Goal: Transaction & Acquisition: Purchase product/service

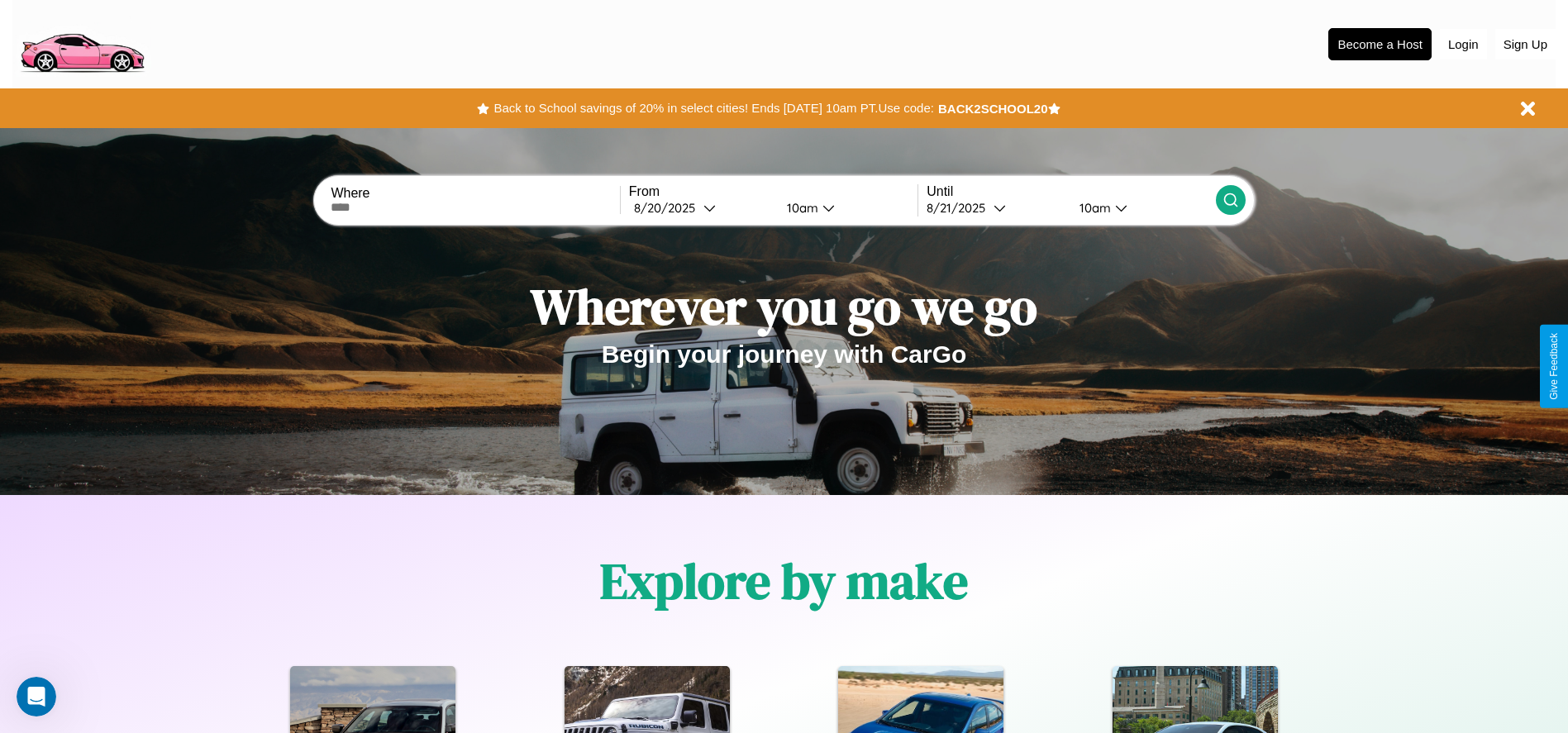
scroll to position [343, 0]
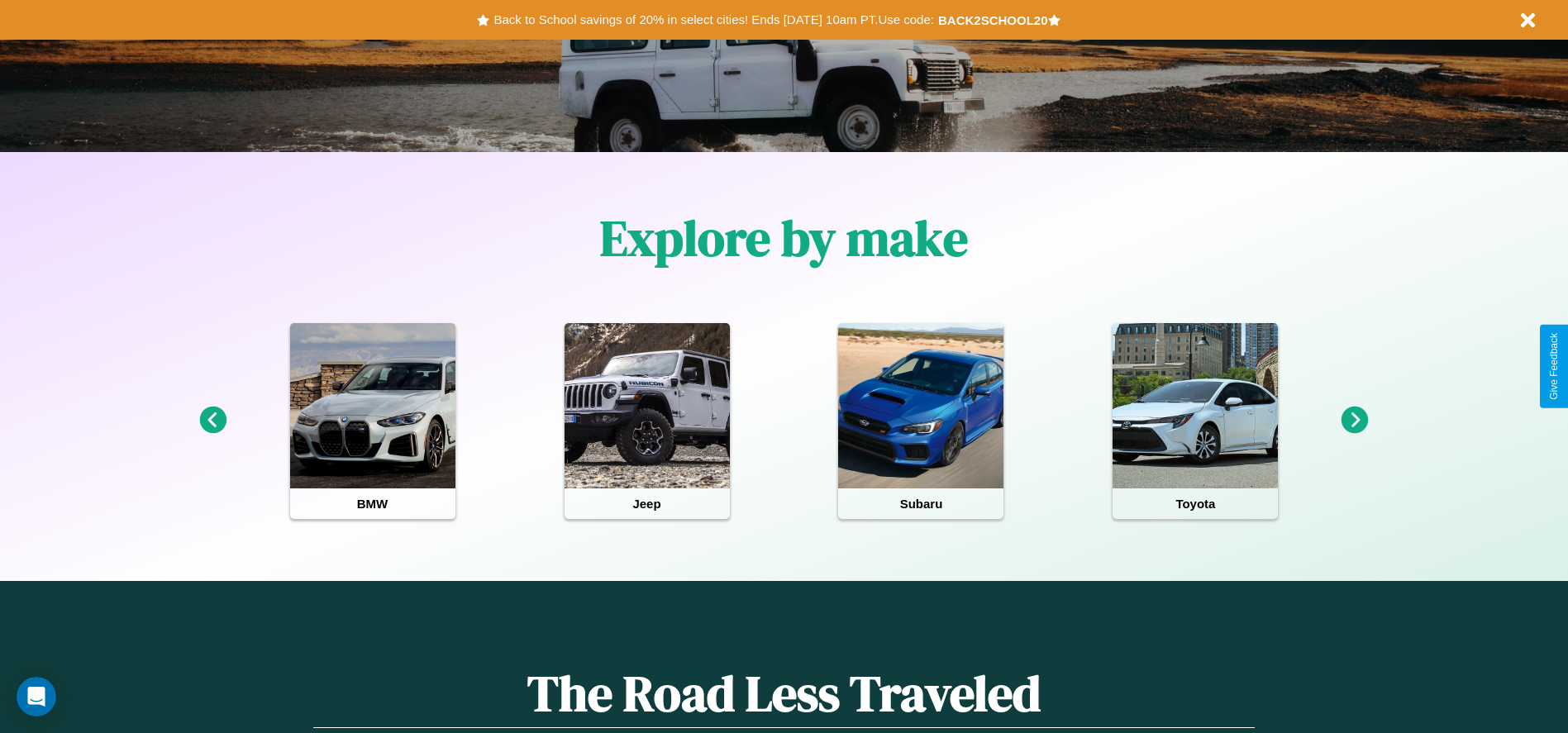
click at [1354, 421] on icon at bounding box center [1355, 420] width 28 height 28
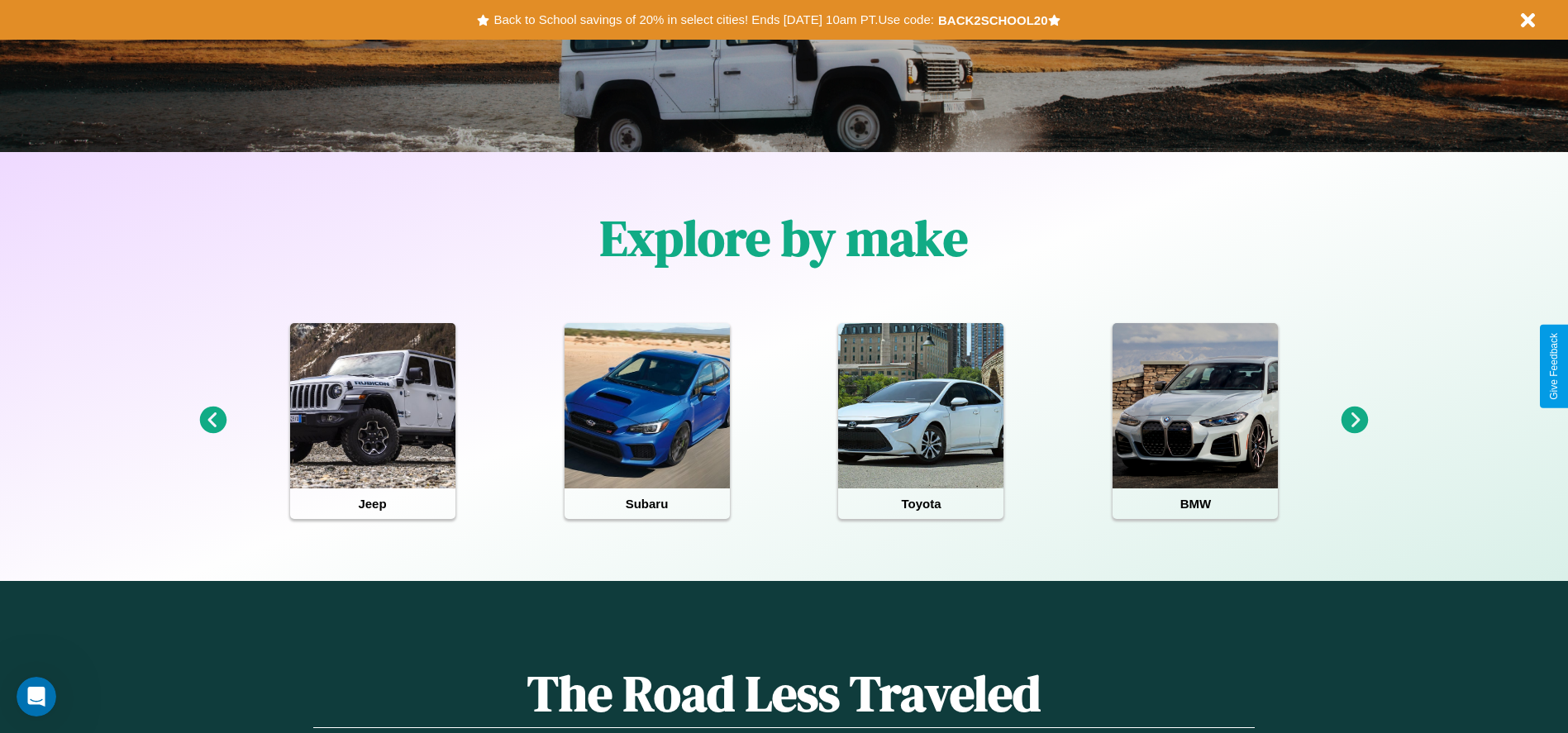
click at [1354, 421] on icon at bounding box center [1355, 420] width 28 height 28
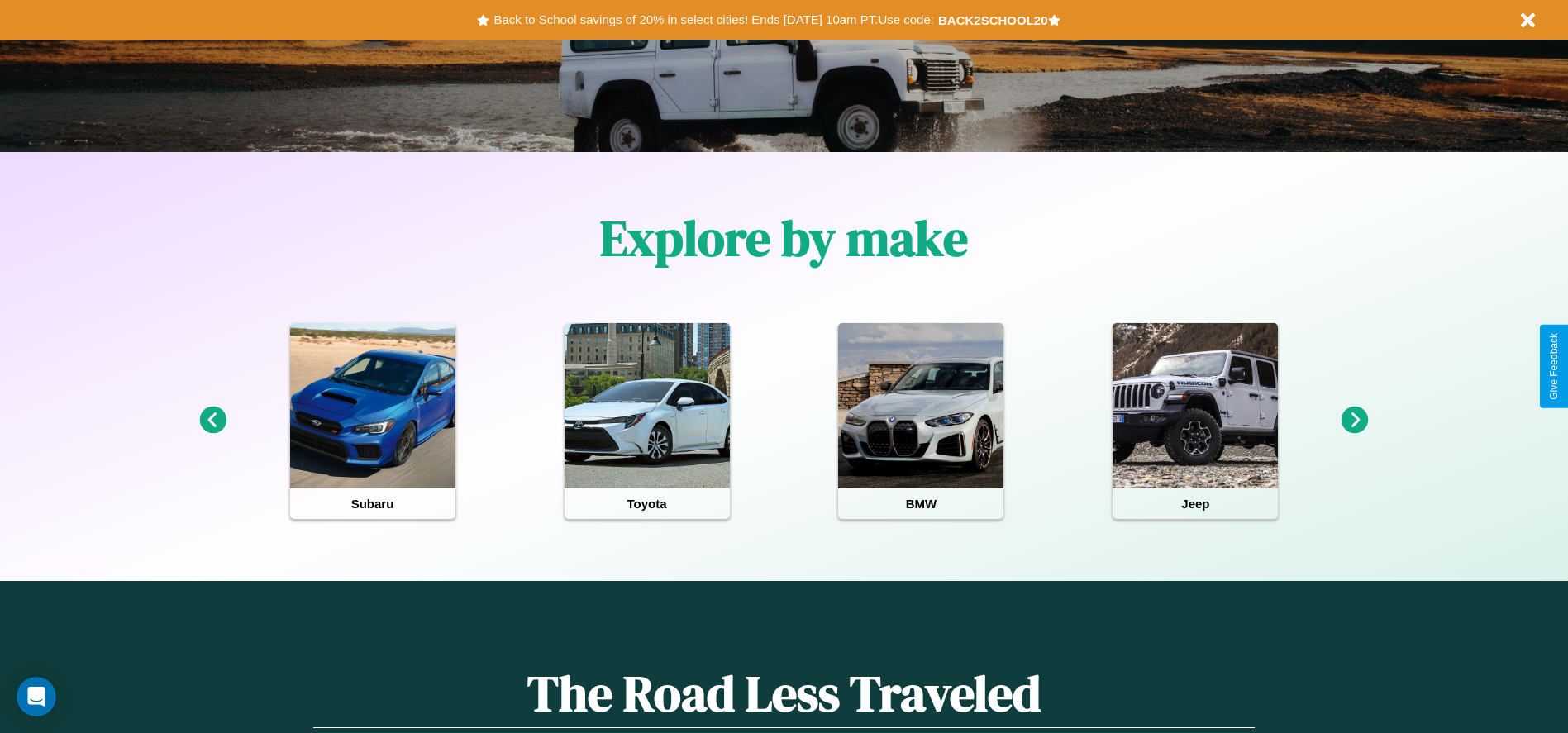
click at [1354, 421] on icon at bounding box center [1355, 420] width 28 height 28
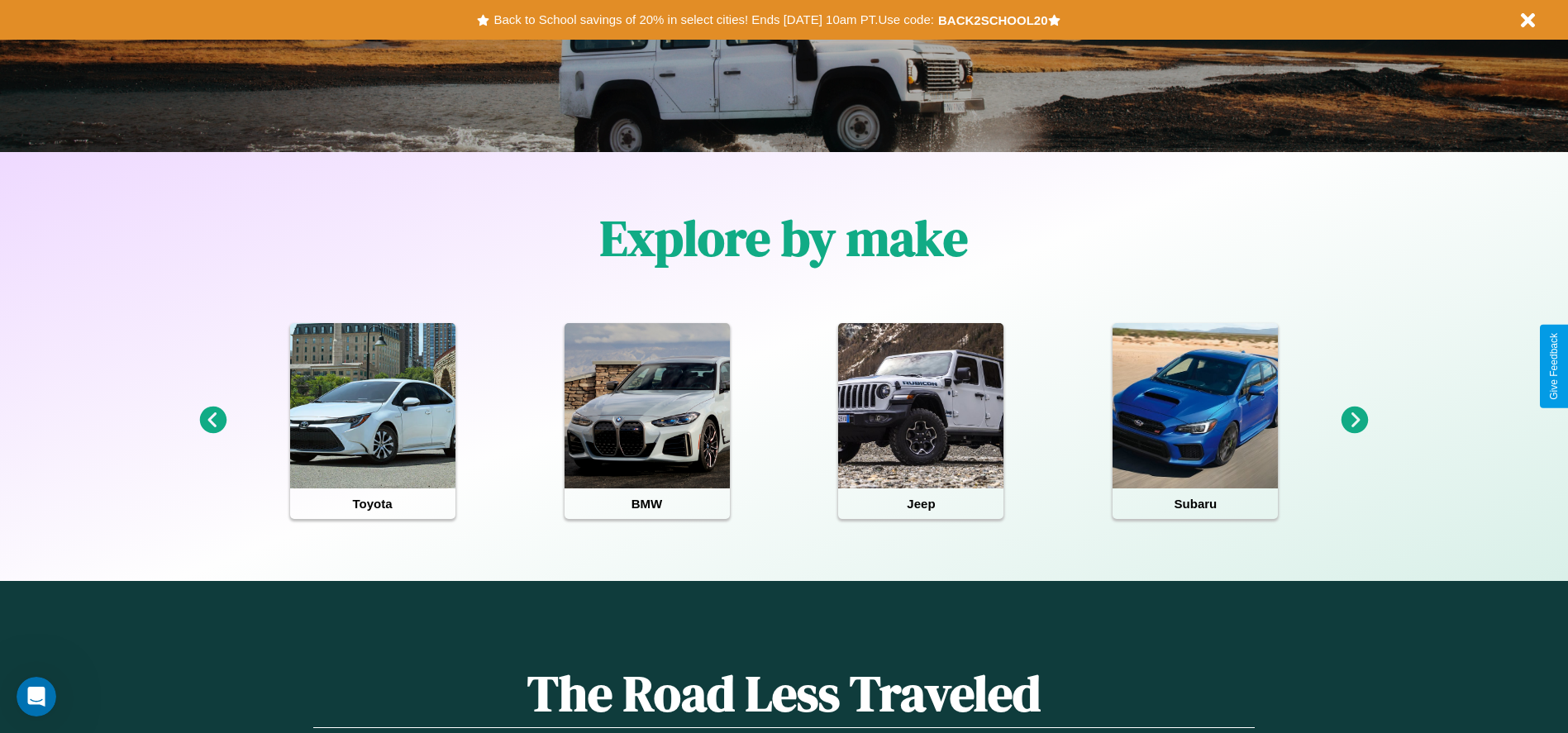
click at [1354, 421] on icon at bounding box center [1355, 420] width 28 height 28
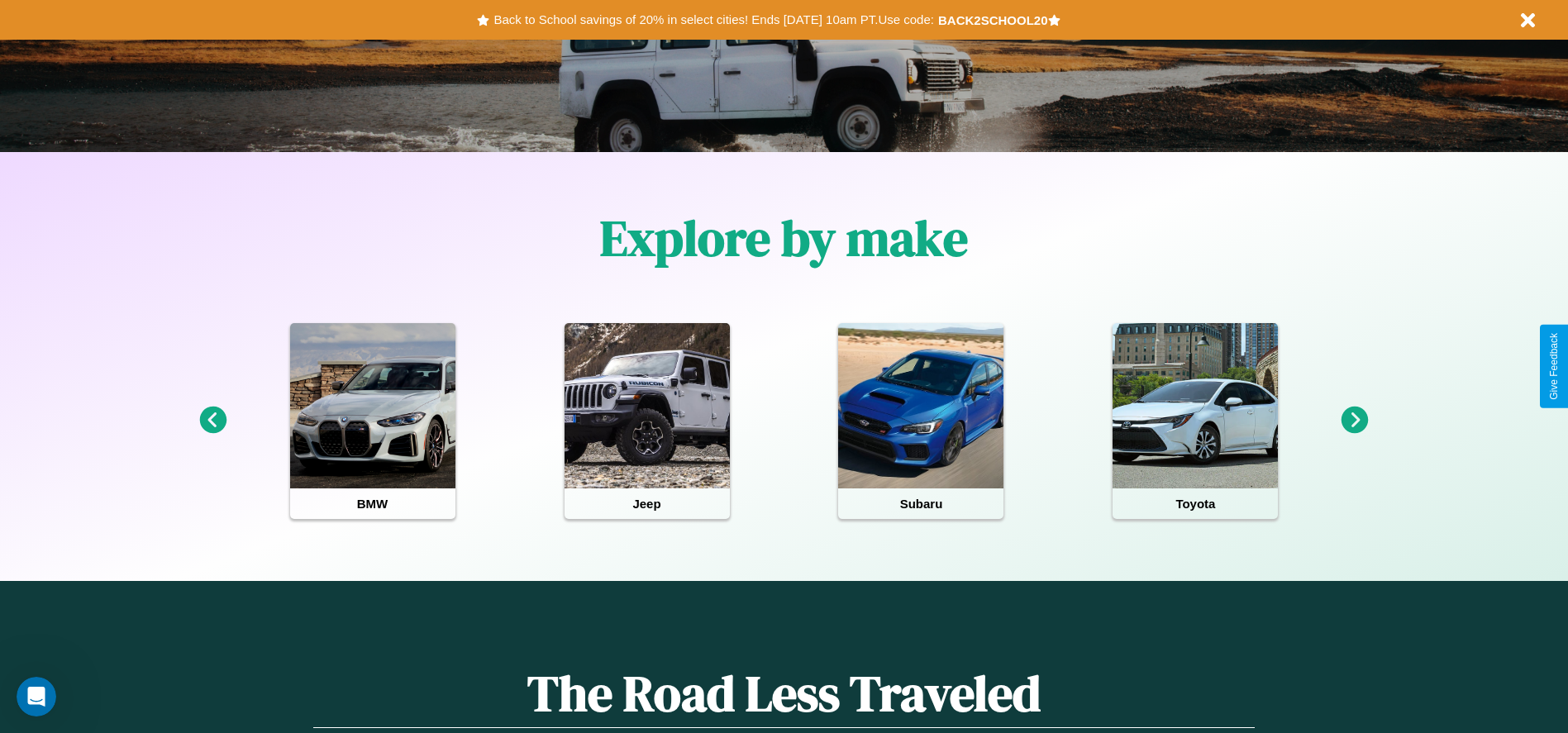
click at [1354, 421] on icon at bounding box center [1355, 420] width 28 height 28
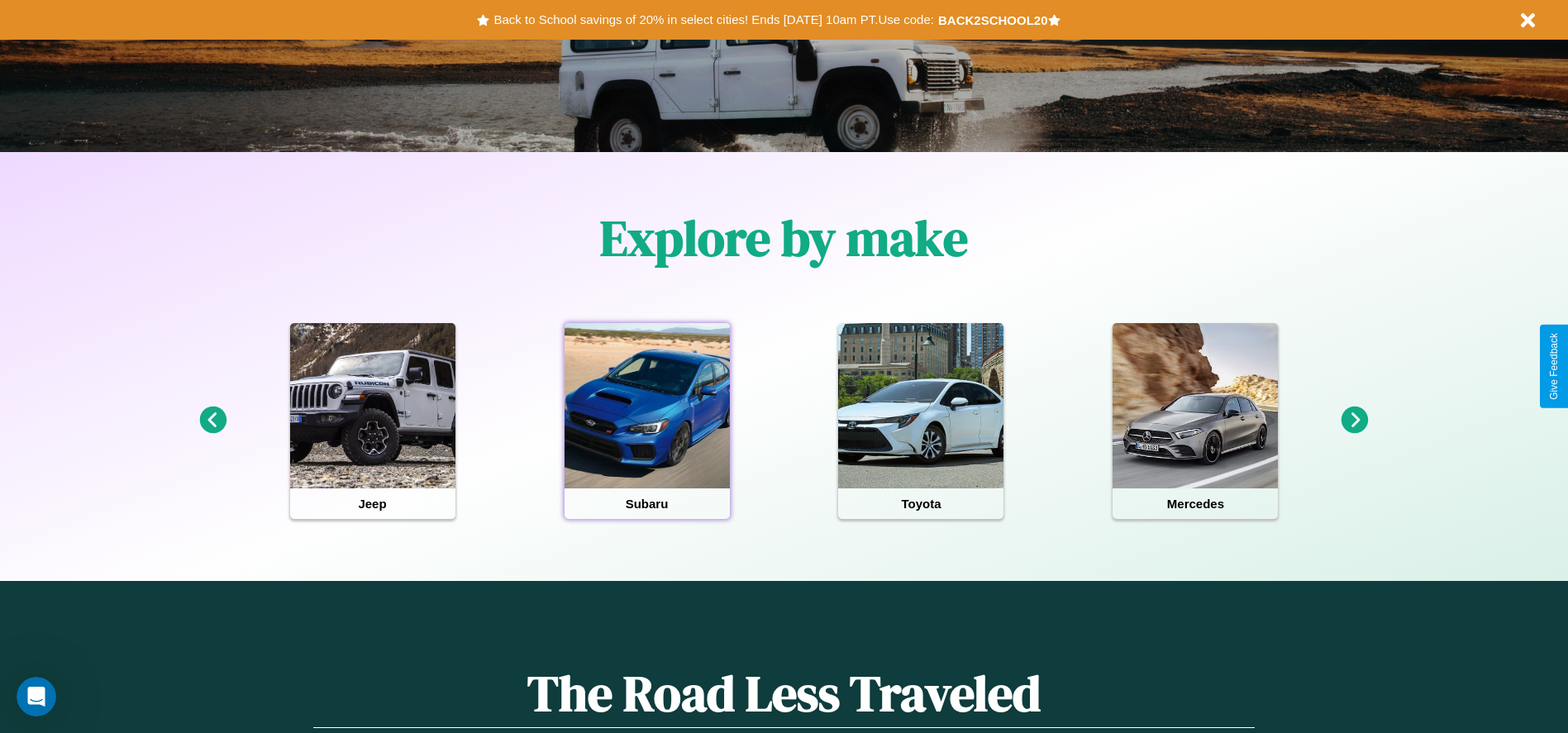
click at [646, 421] on div at bounding box center [647, 405] width 165 height 165
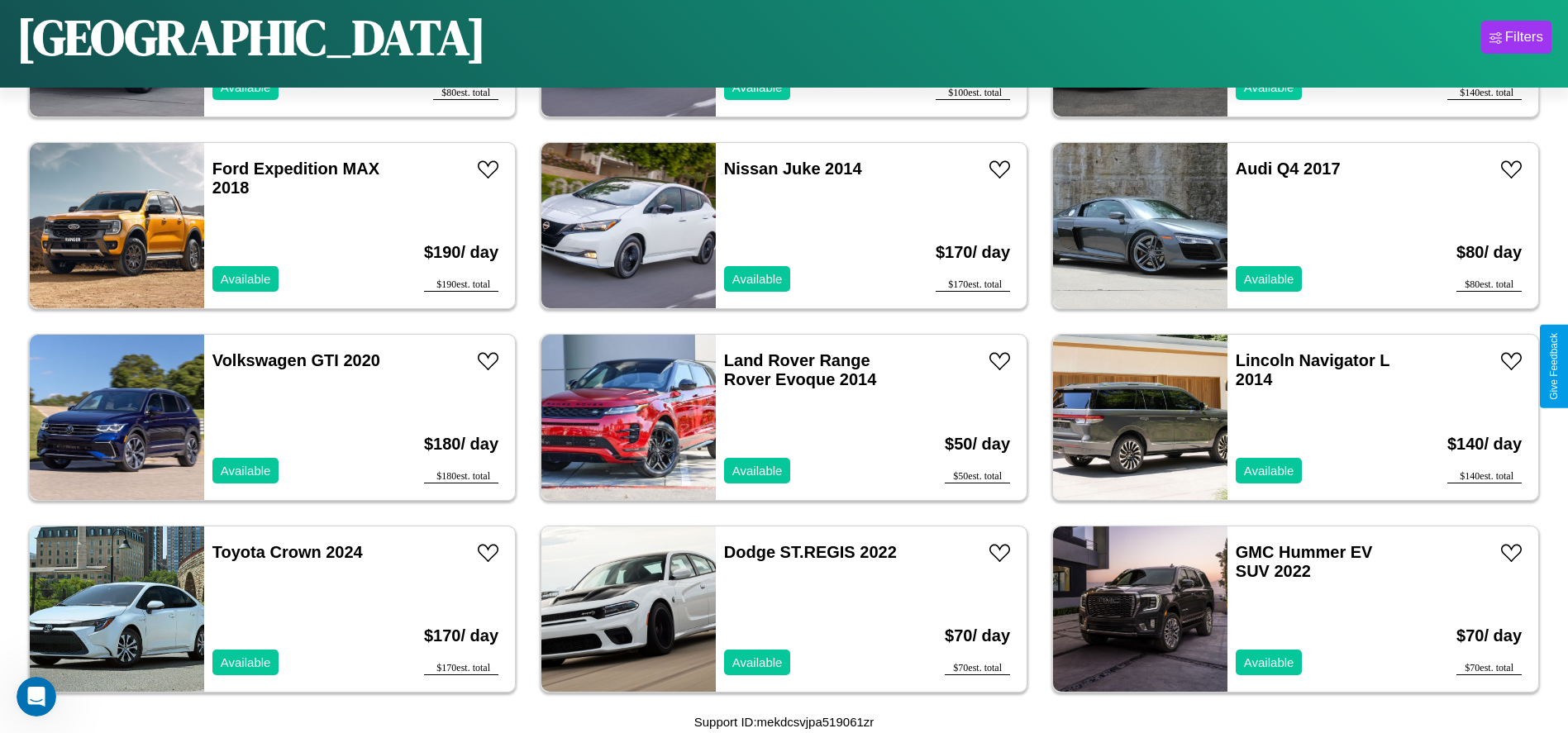
scroll to position [3060, 0]
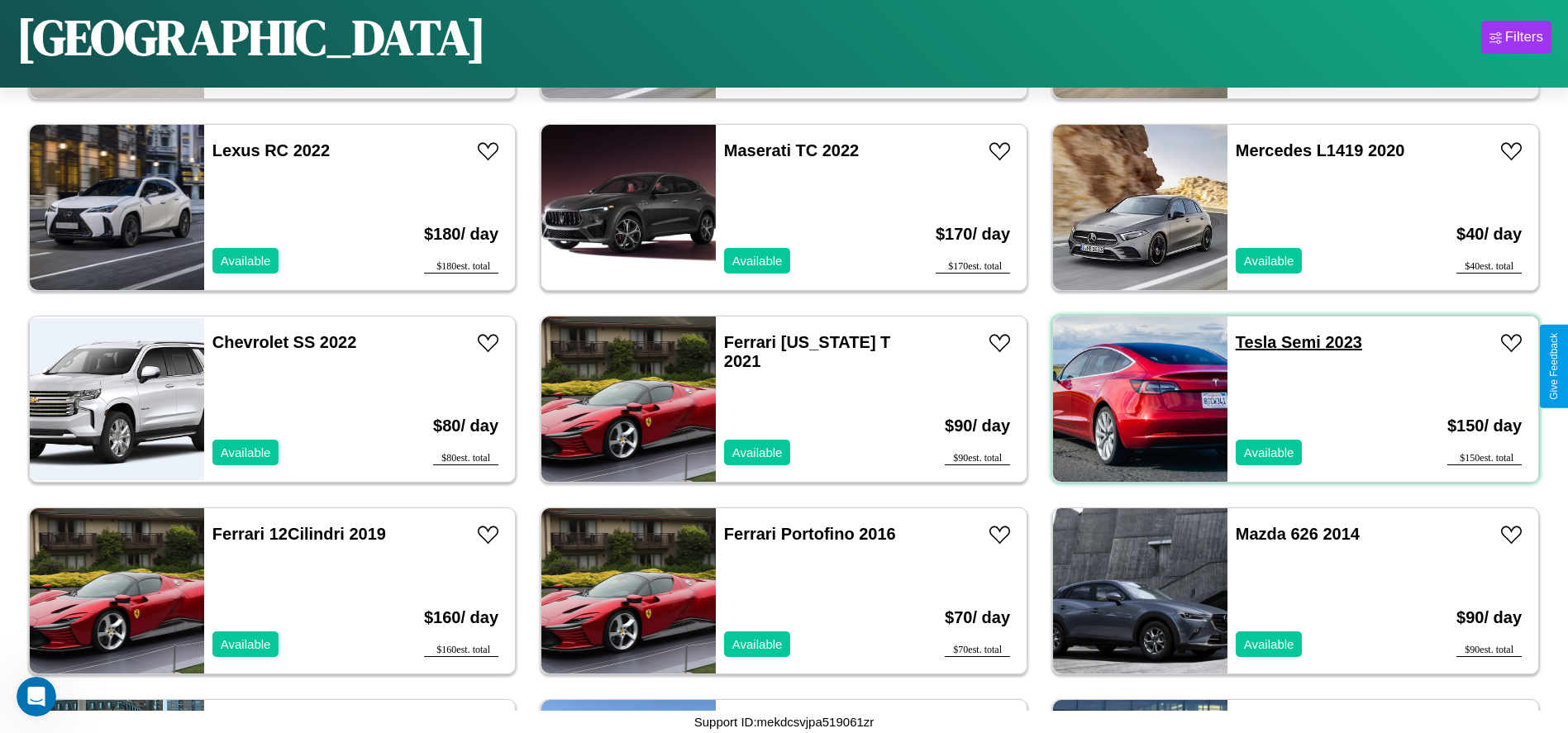
click at [1245, 342] on link "Tesla Semi 2023" at bounding box center [1299, 342] width 127 height 18
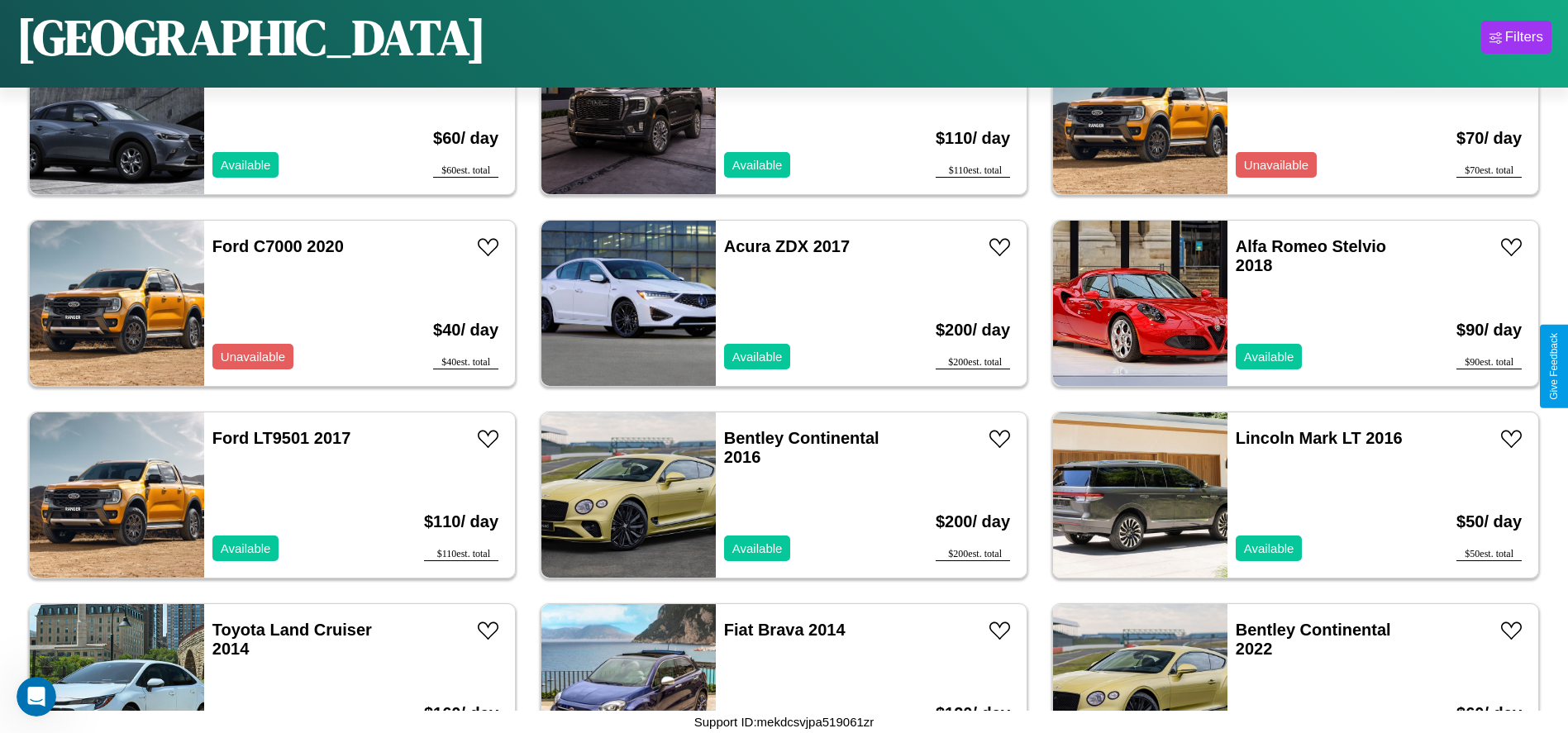
scroll to position [8620, 0]
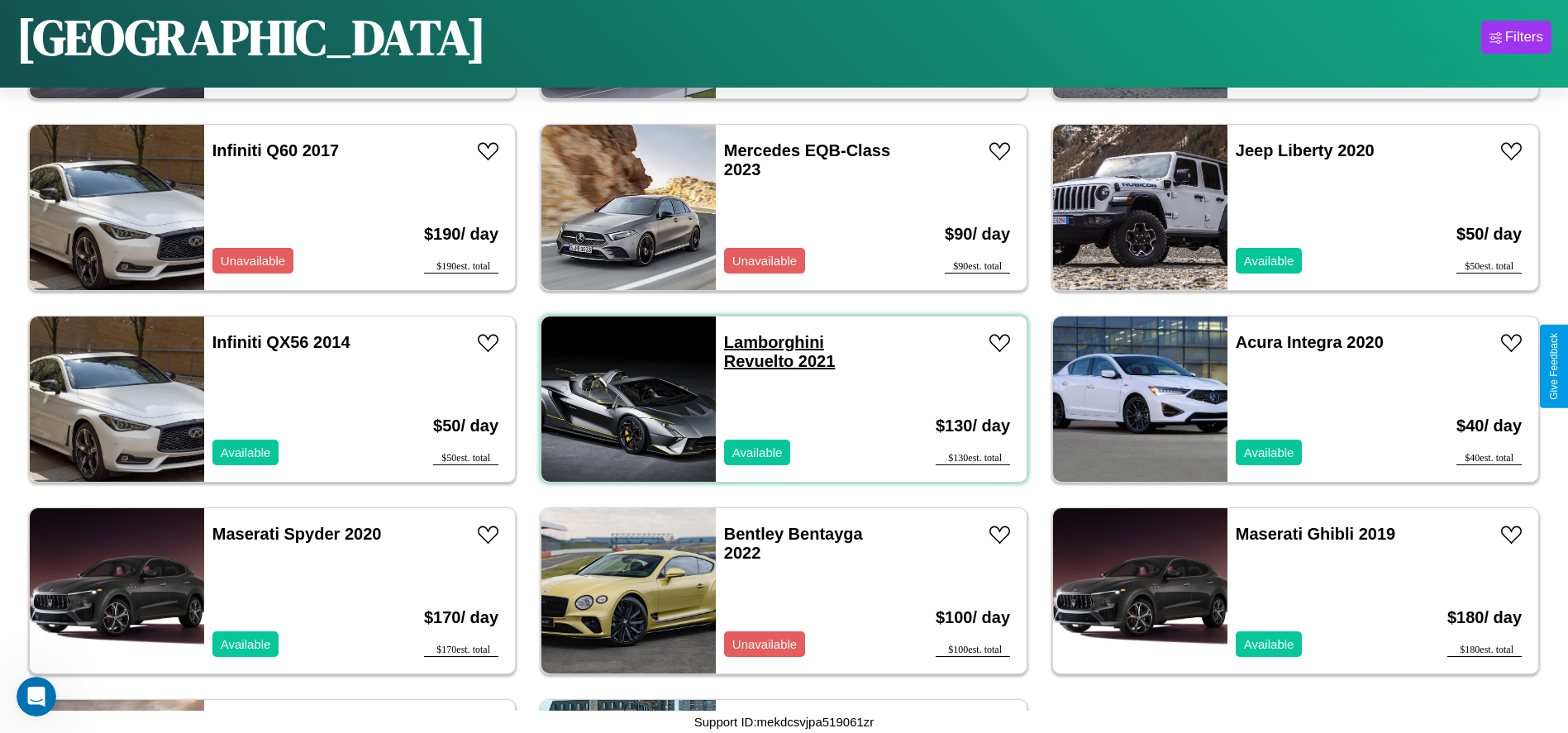
click at [768, 342] on link "Lamborghini Revuelto 2021" at bounding box center [780, 352] width 112 height 38
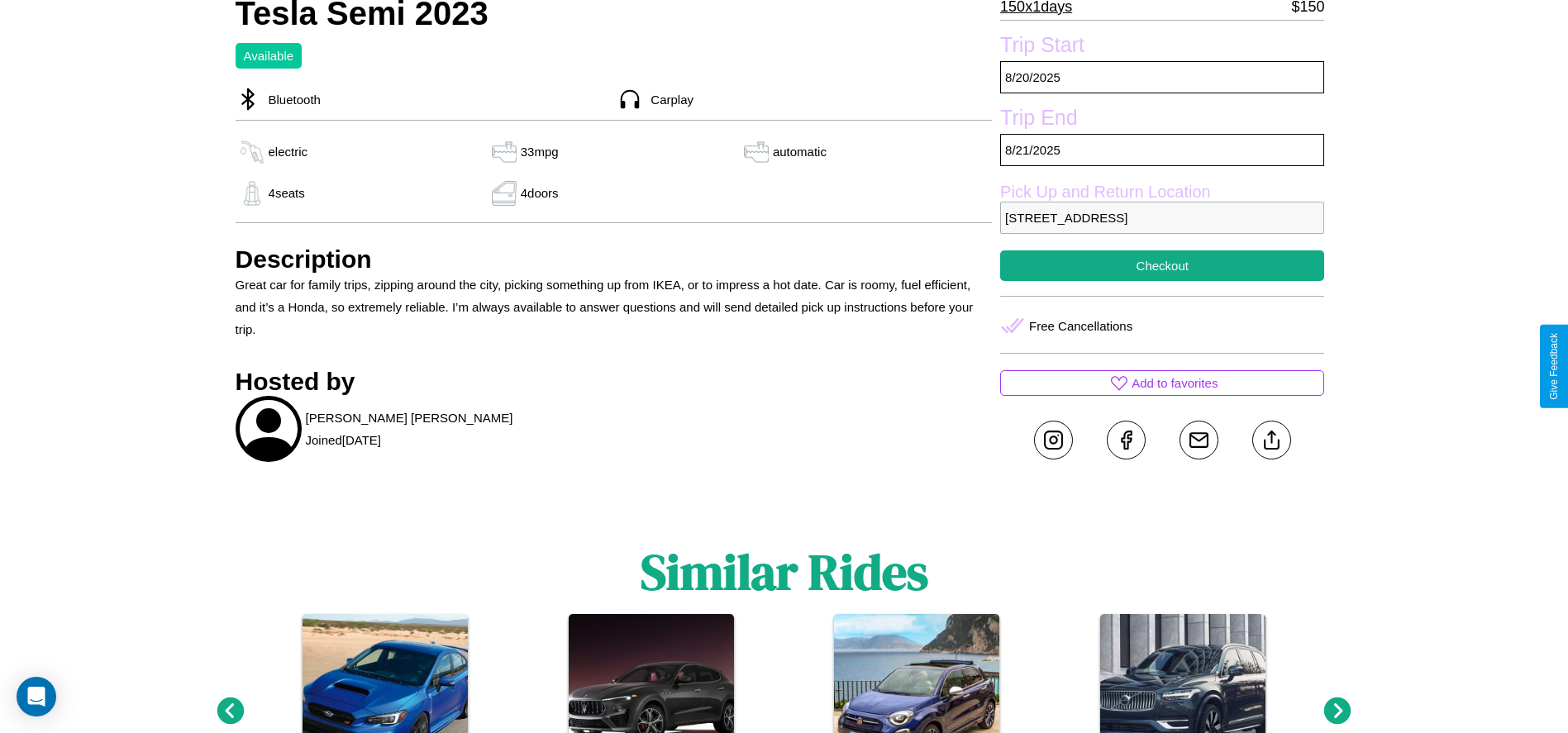
scroll to position [676, 0]
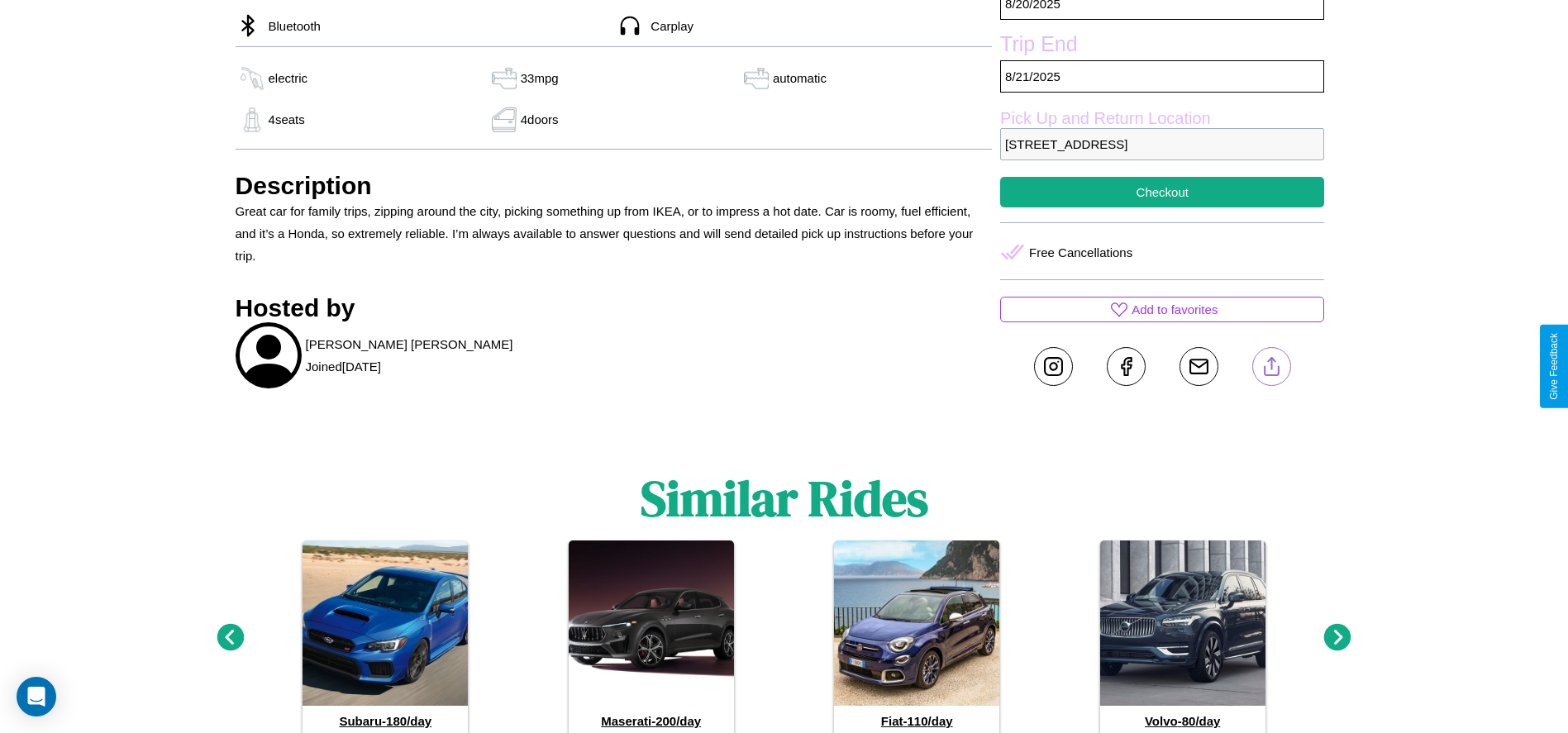
click at [1271, 366] on line at bounding box center [1271, 364] width 0 height 12
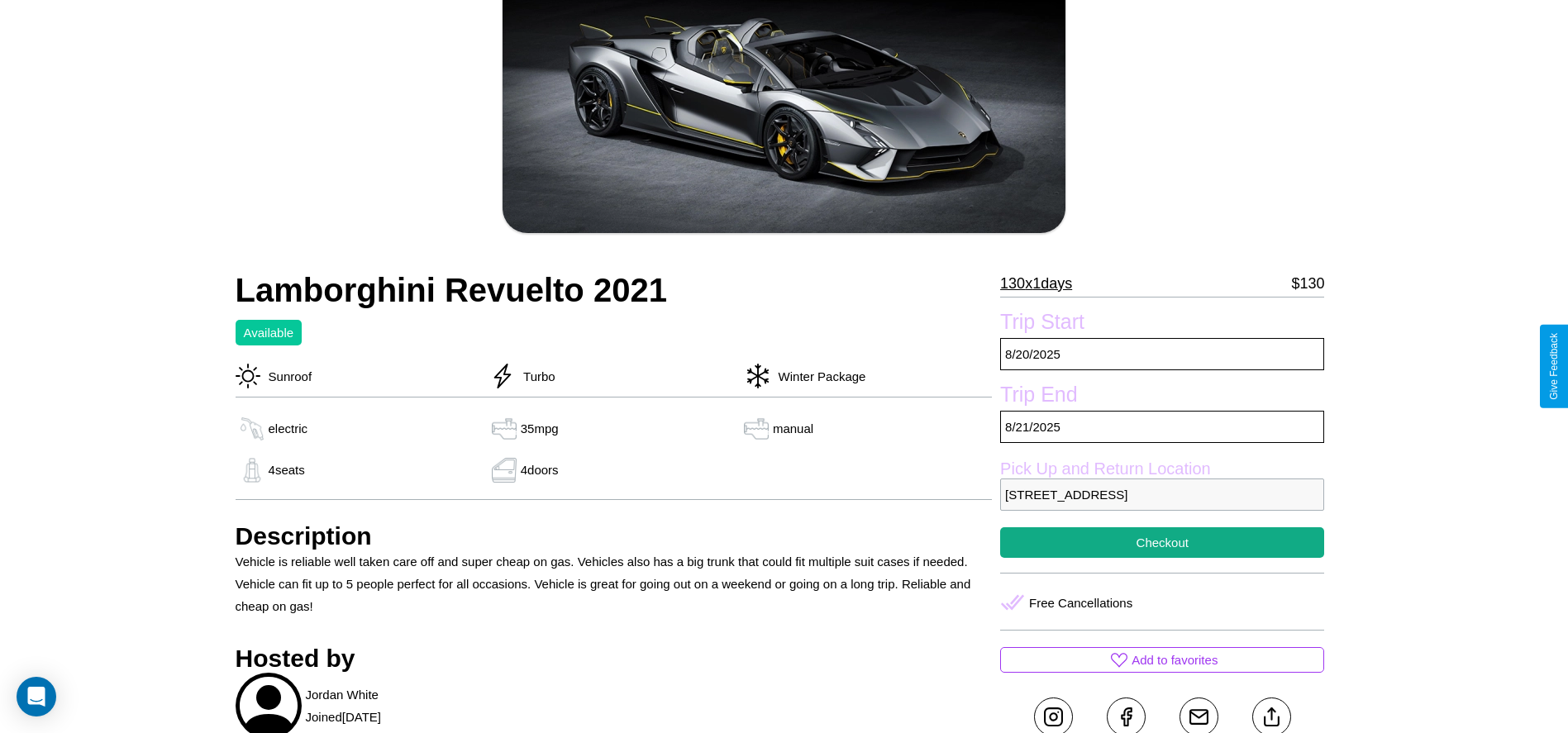
scroll to position [580, 0]
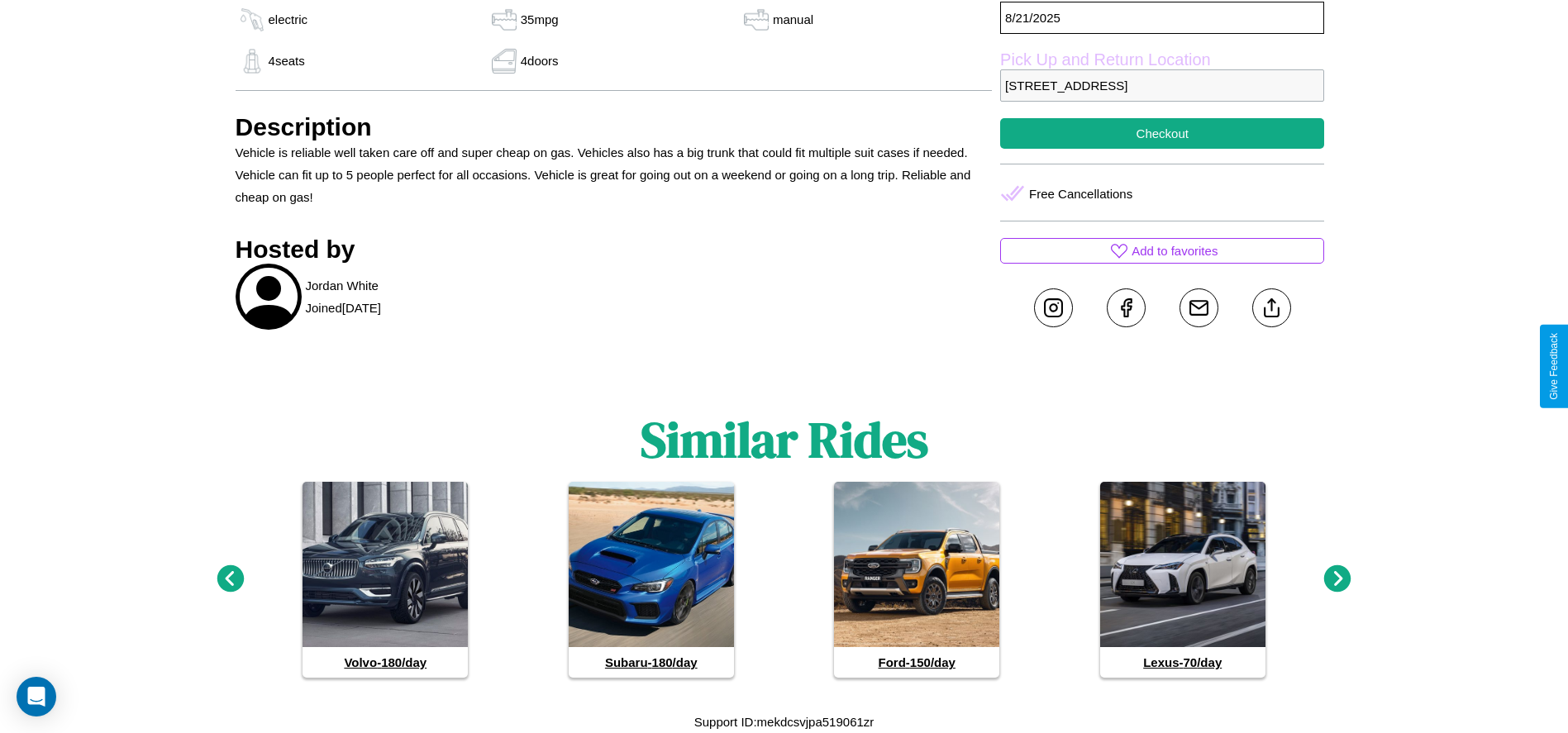
click at [1337, 579] on icon at bounding box center [1337, 579] width 28 height 28
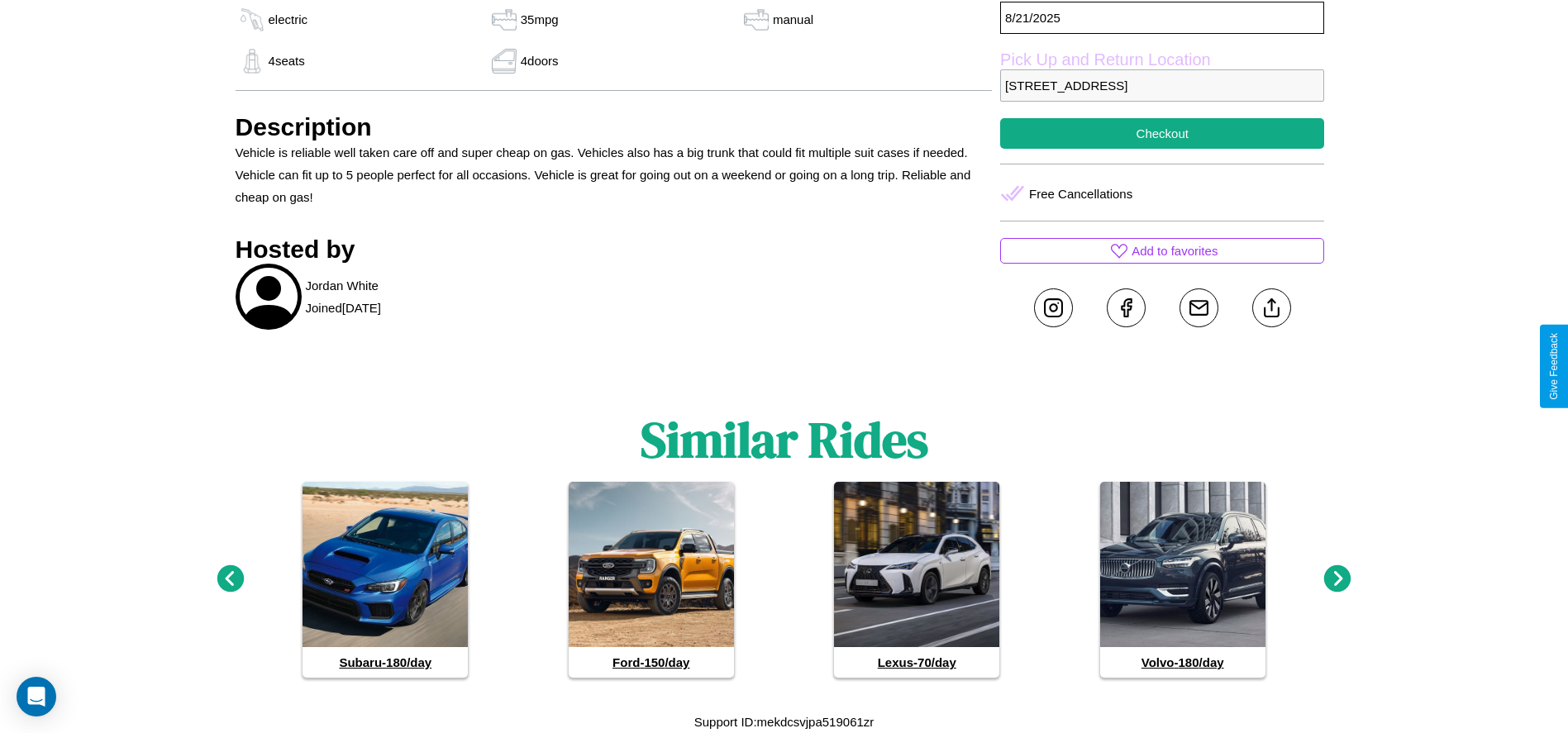
click at [1337, 579] on icon at bounding box center [1337, 579] width 28 height 28
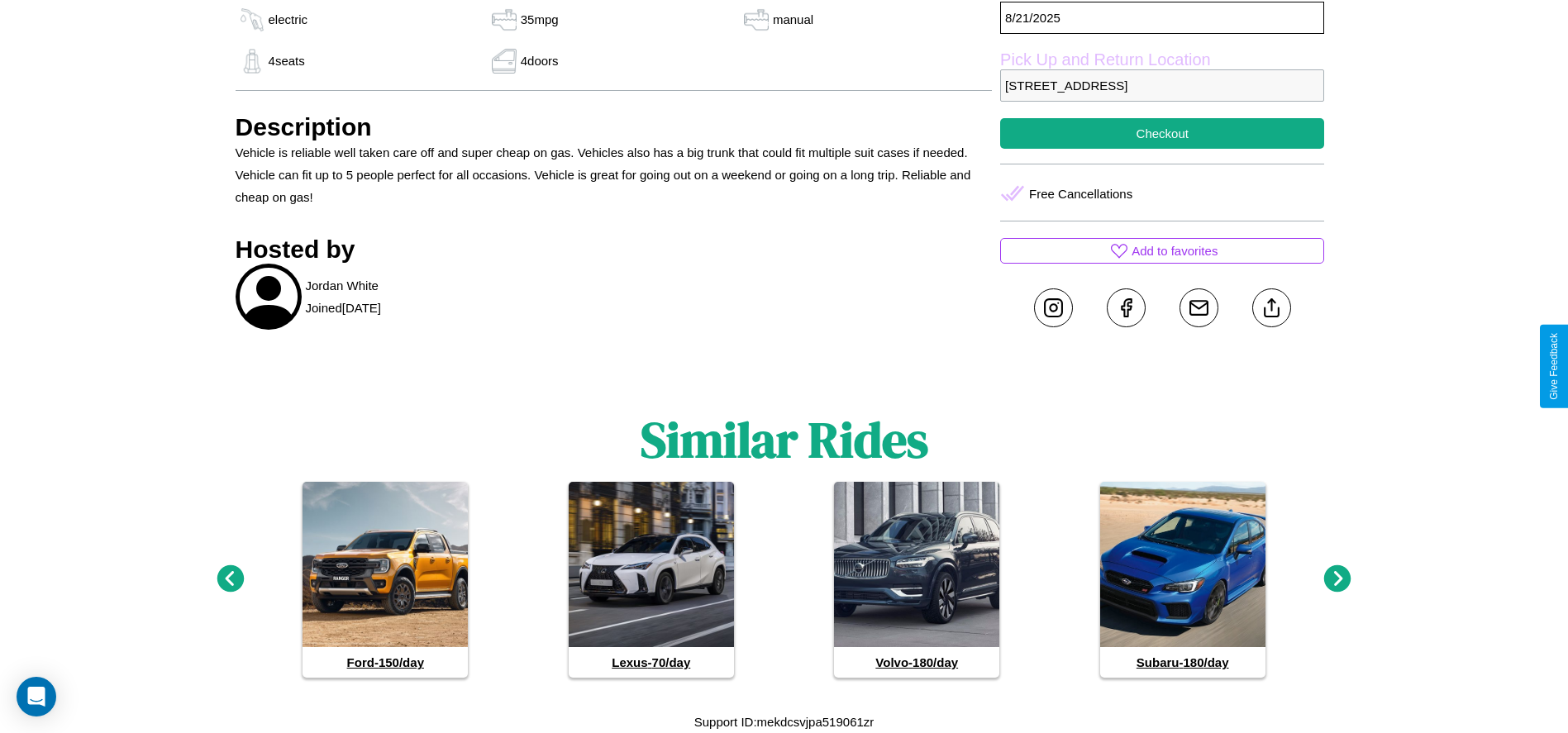
click at [1337, 579] on icon at bounding box center [1337, 579] width 28 height 28
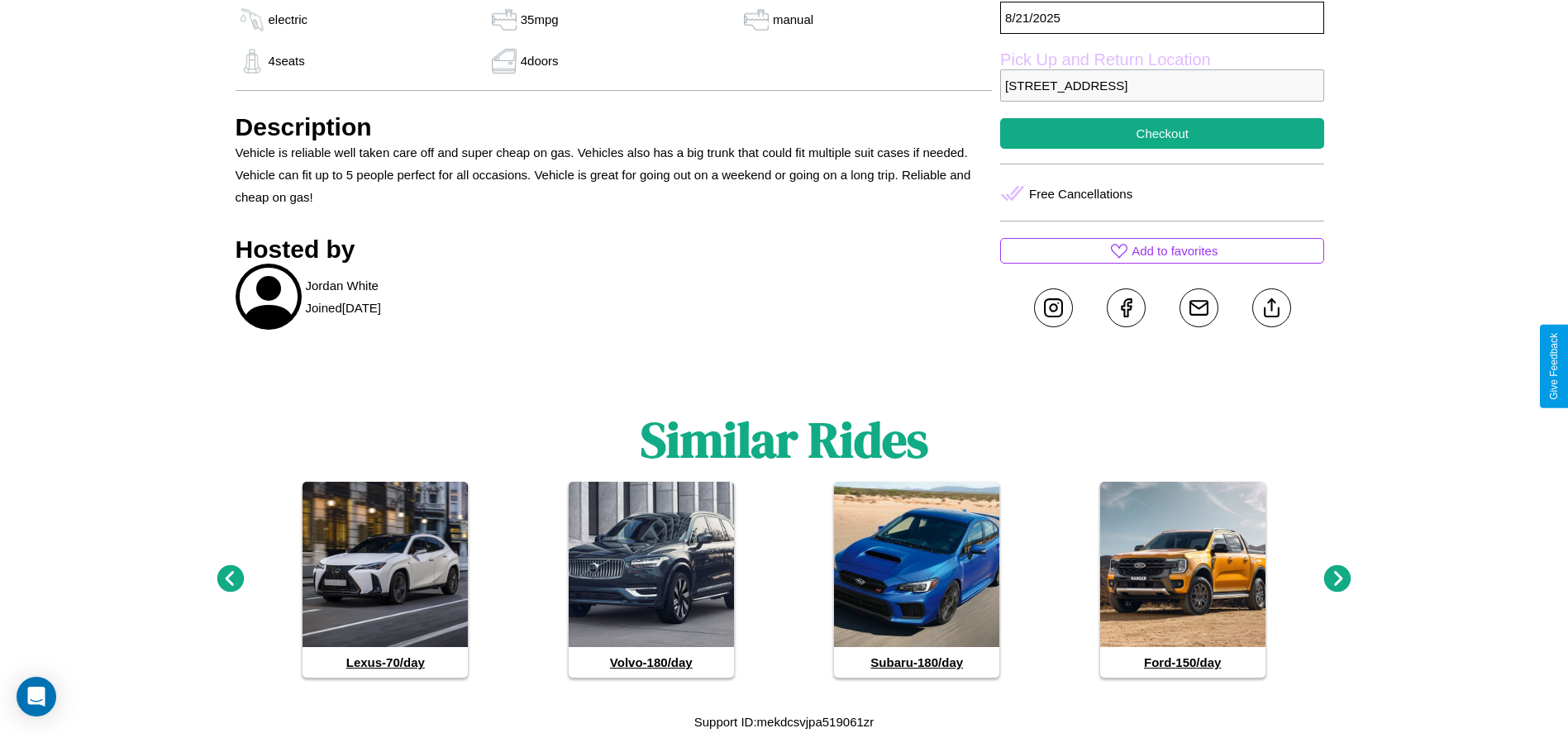
click at [230, 579] on icon at bounding box center [231, 579] width 28 height 28
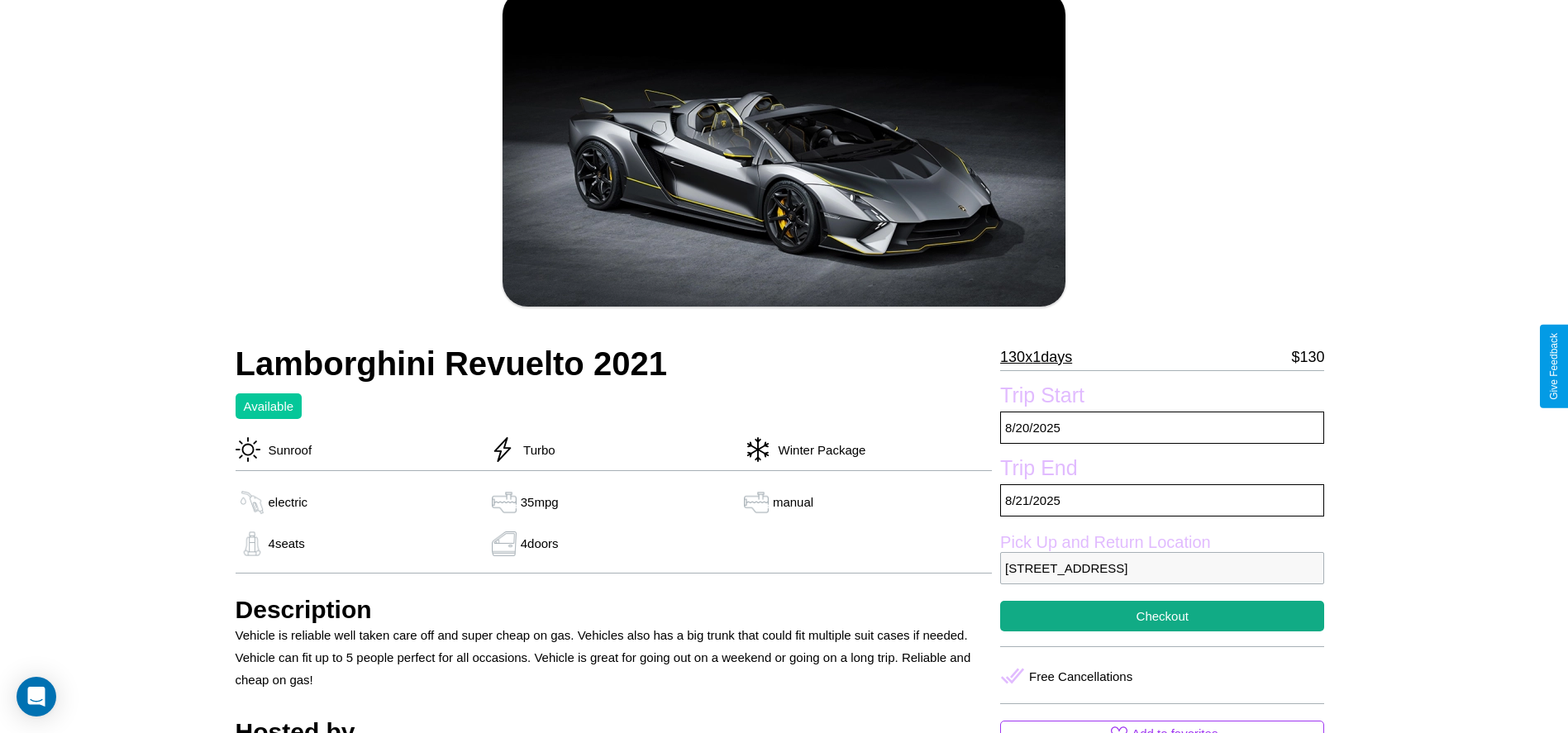
scroll to position [89, 0]
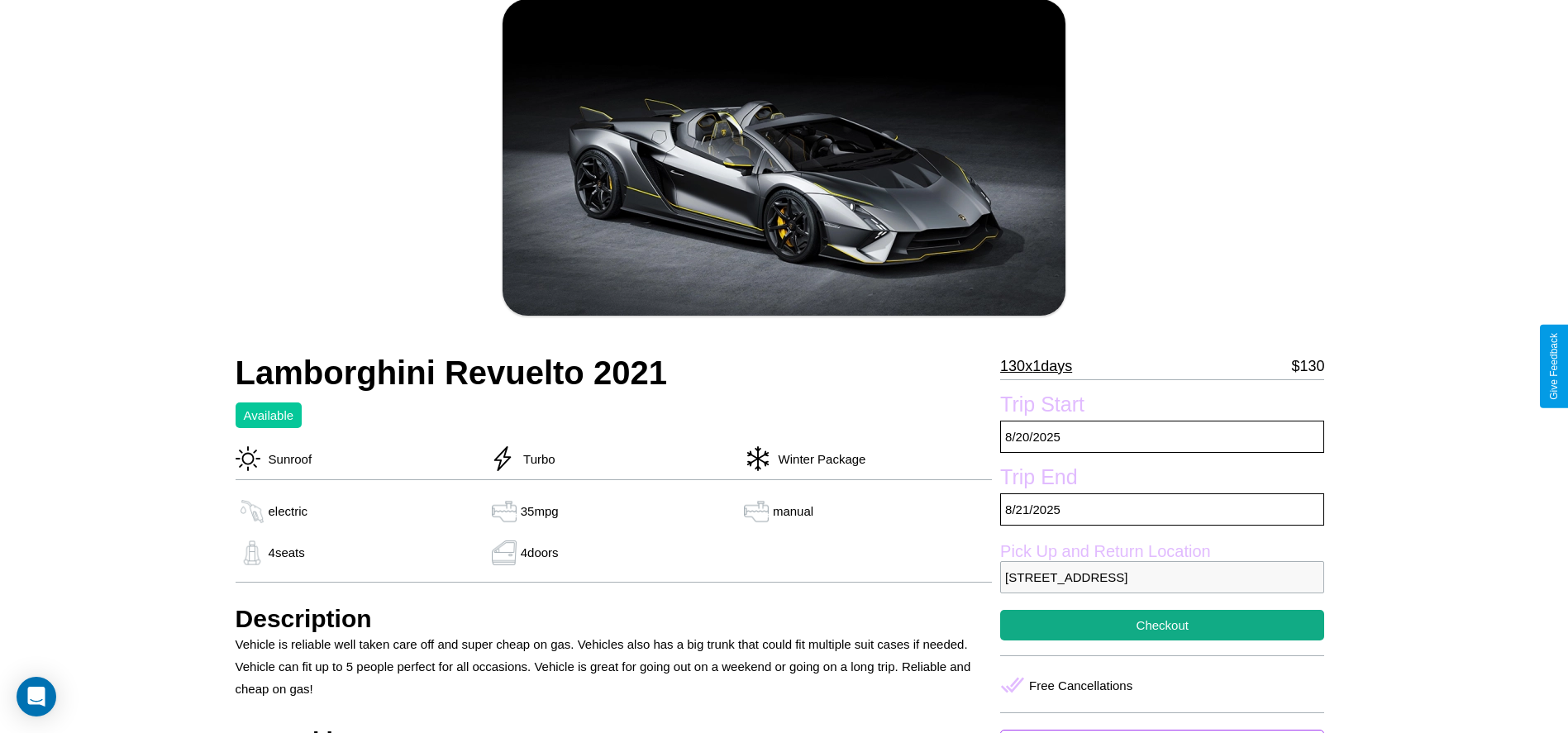
click at [1042, 366] on p "130 x 1 days" at bounding box center [1035, 366] width 72 height 27
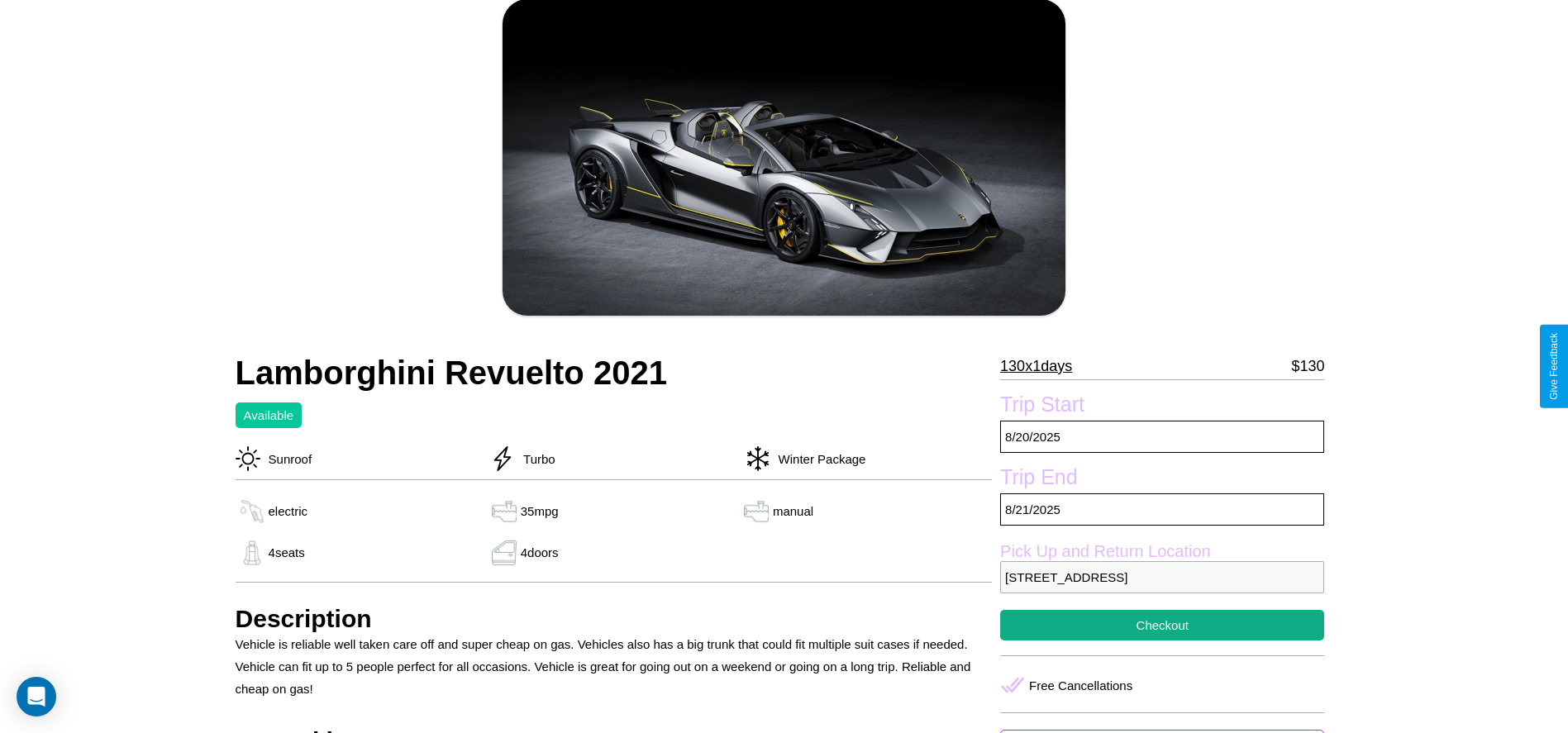
click at [1042, 366] on p "130 x 1 days" at bounding box center [1035, 366] width 72 height 27
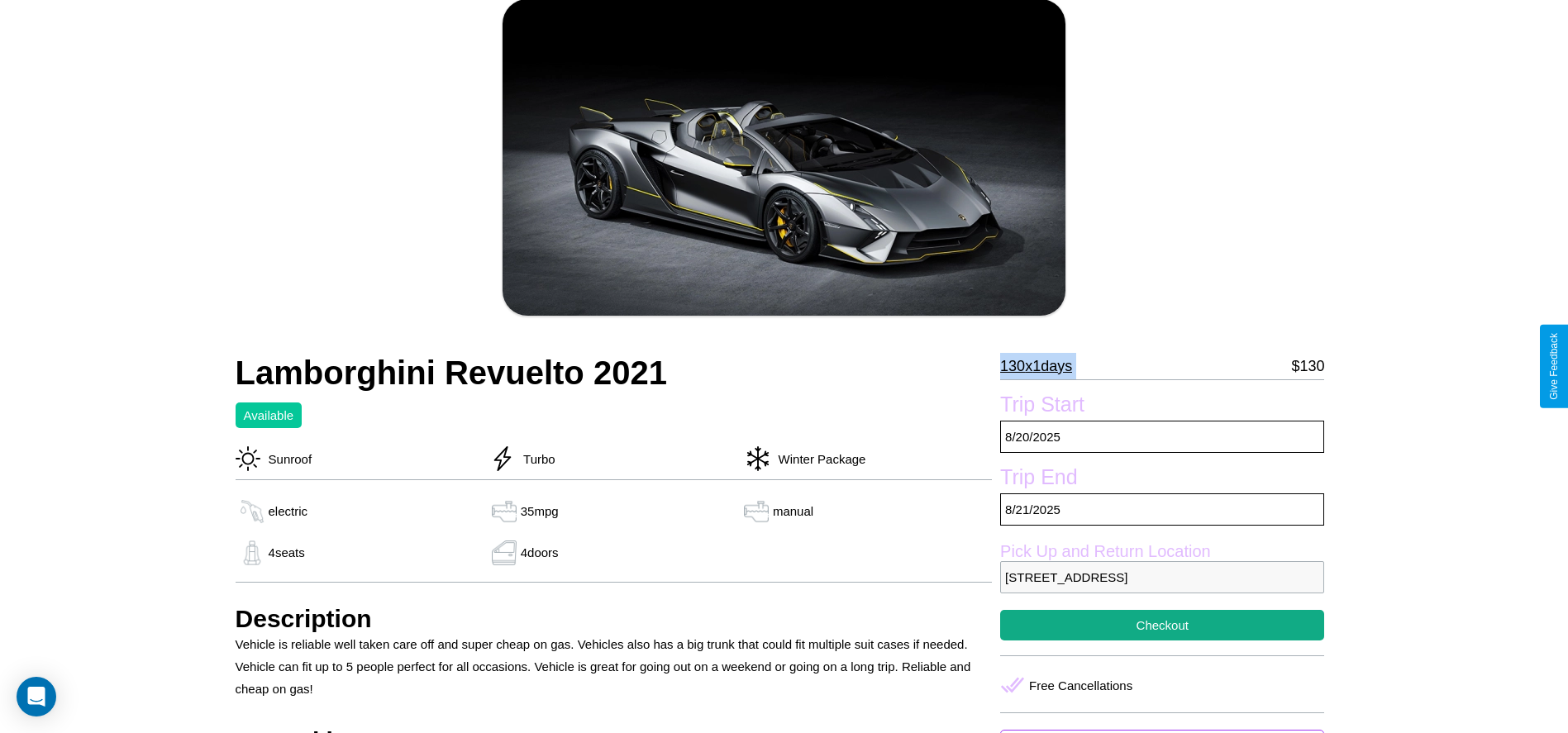
click at [1042, 366] on p "130 x 1 days" at bounding box center [1035, 366] width 72 height 27
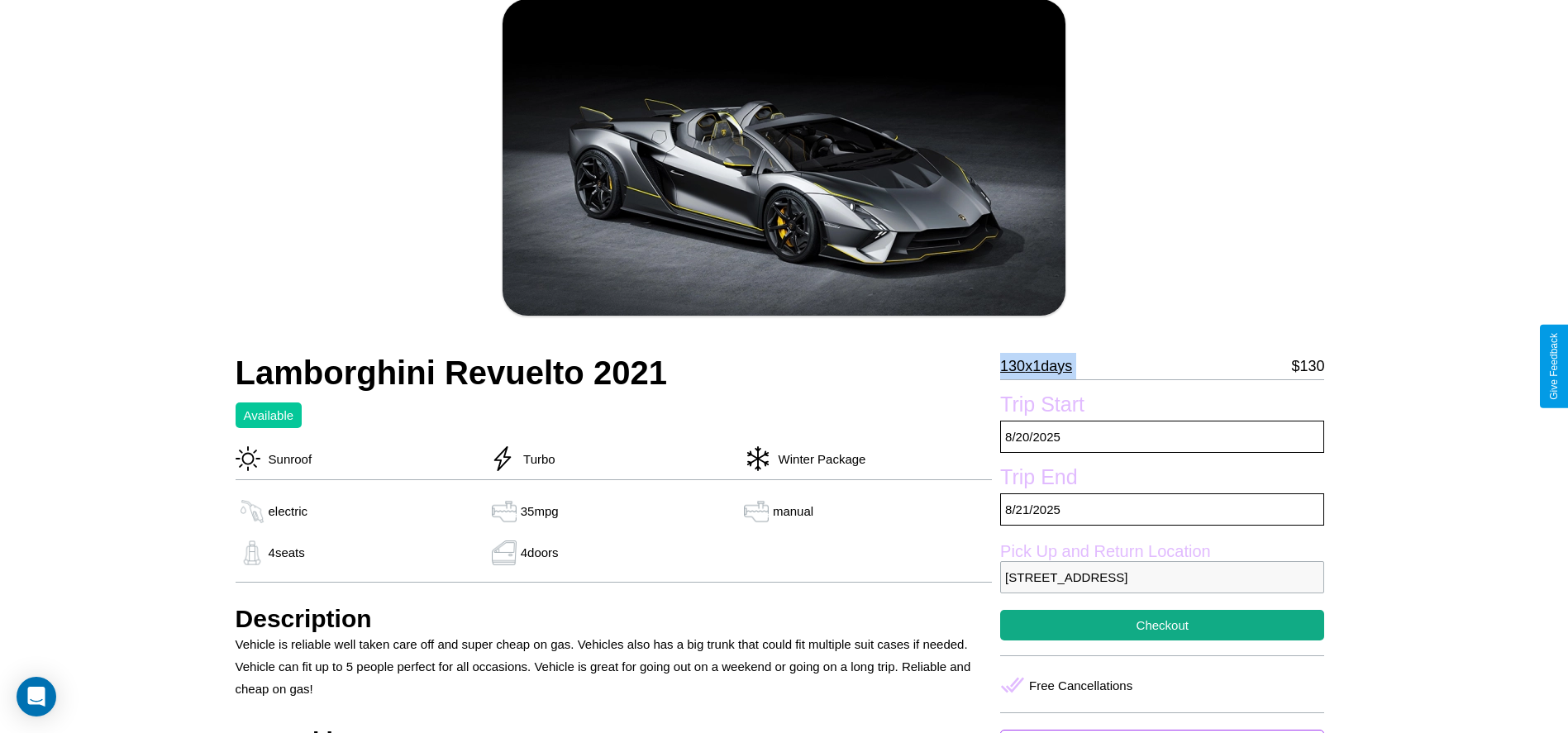
click at [1042, 366] on p "130 x 1 days" at bounding box center [1035, 366] width 72 height 27
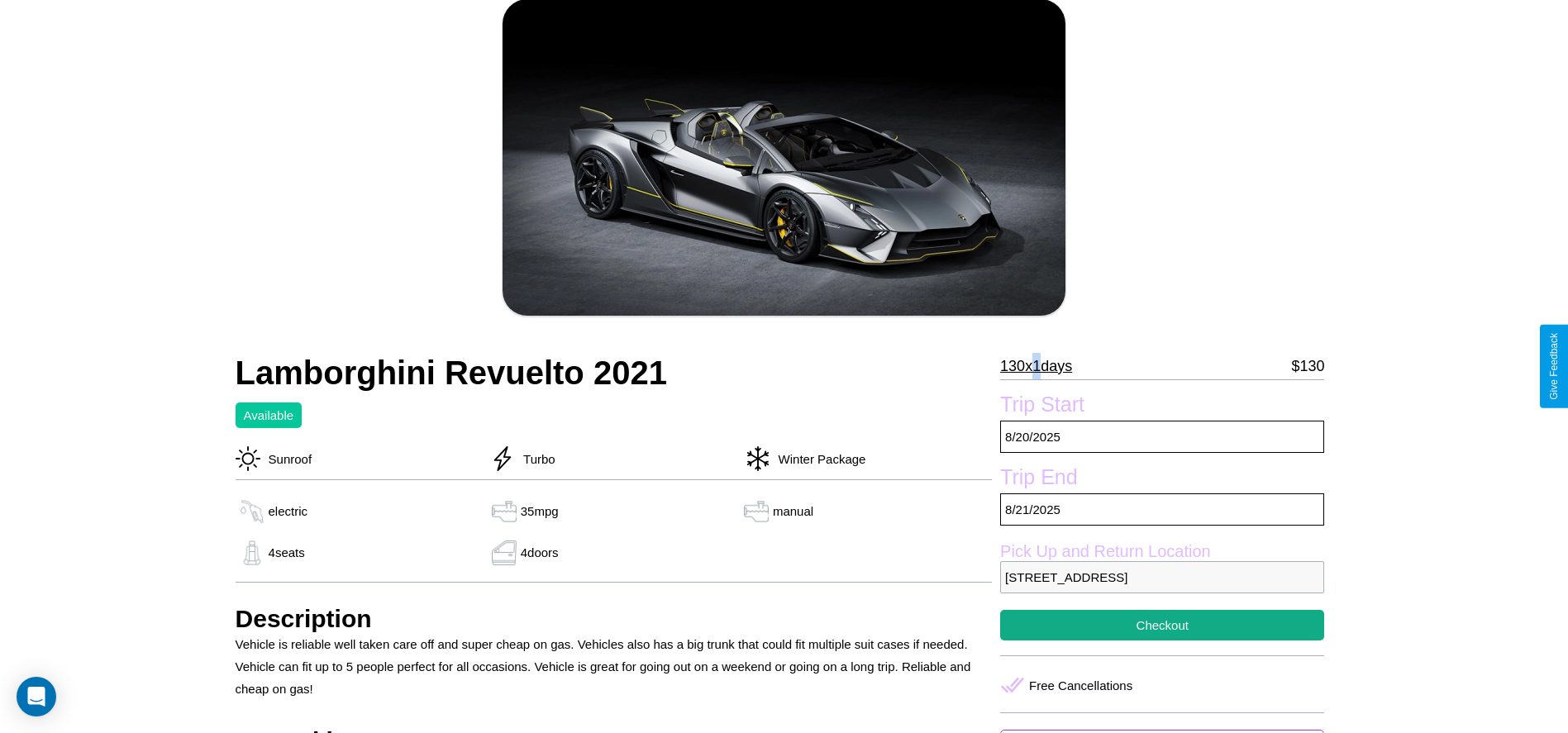
click at [1042, 366] on p "130 x 1 days" at bounding box center [1035, 366] width 72 height 27
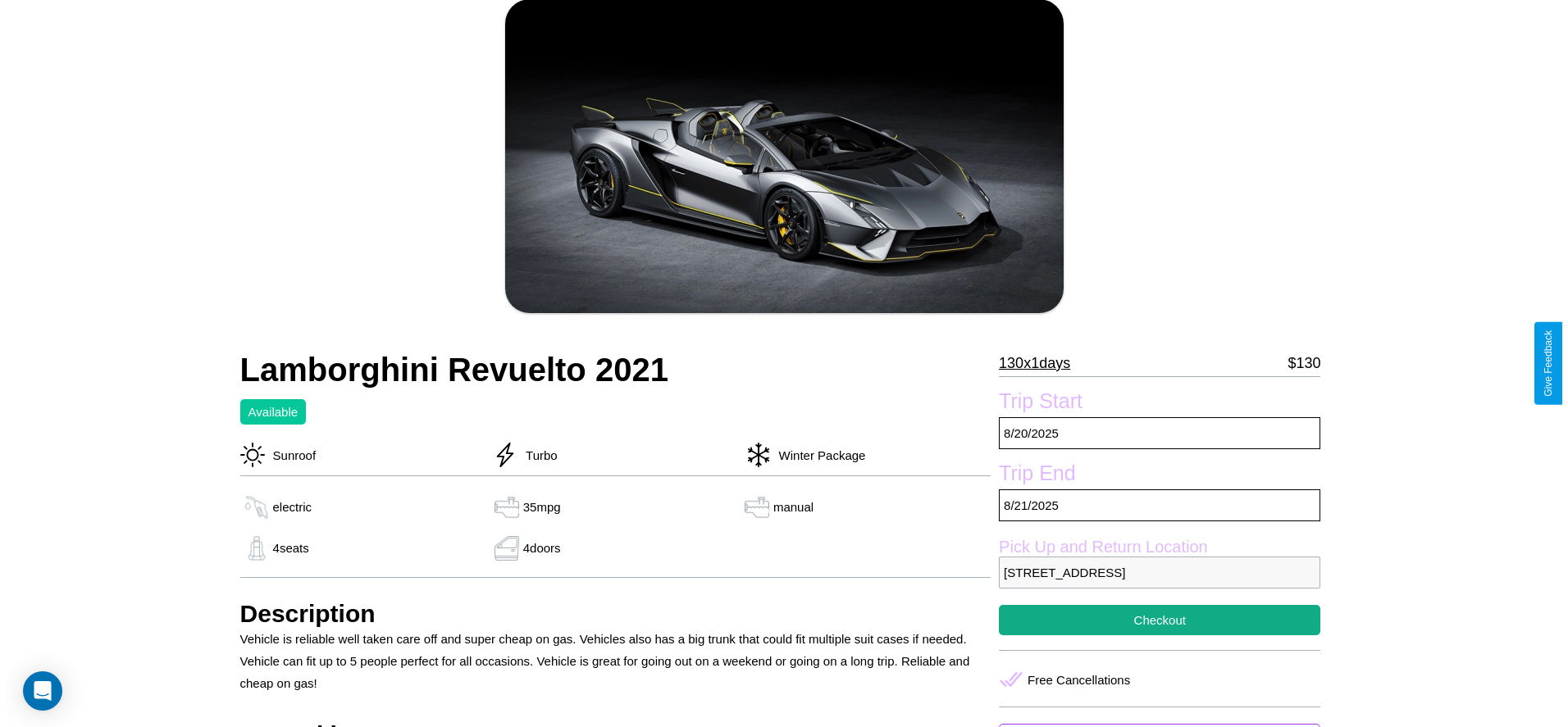
scroll to position [158, 0]
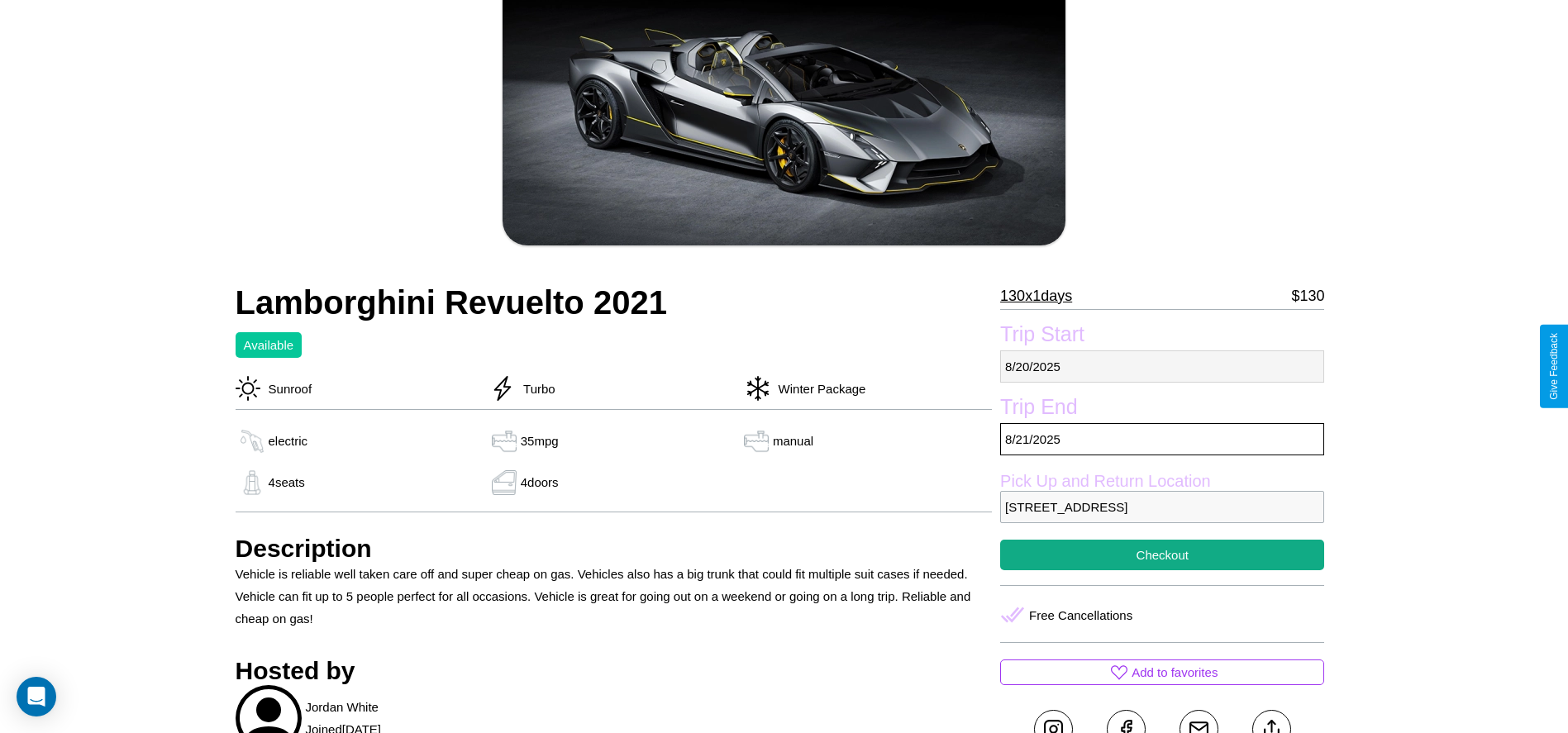
click at [1162, 366] on p "8 / 20 / 2025" at bounding box center [1161, 366] width 324 height 33
select select "*"
select select "****"
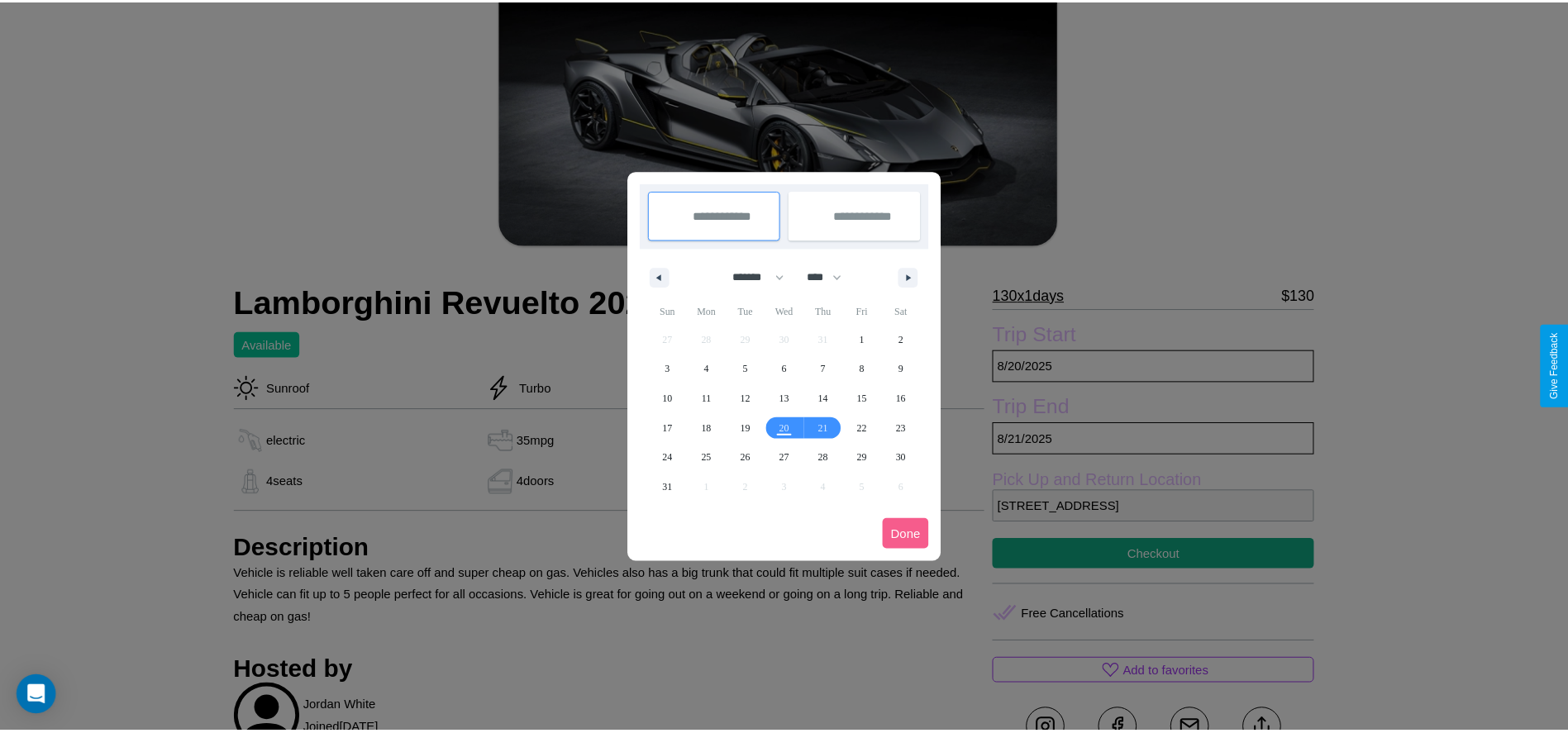
scroll to position [0, 0]
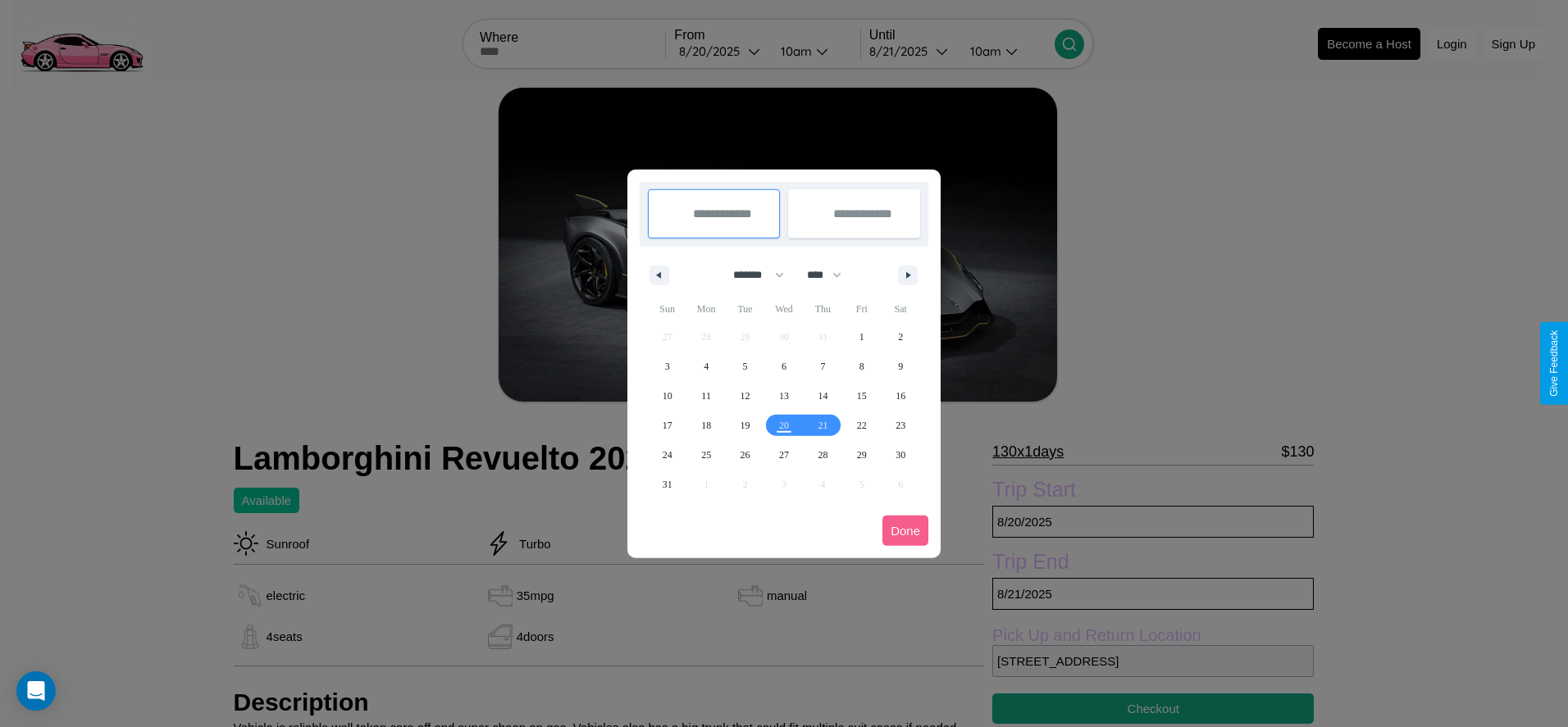
click at [720, 51] on div at bounding box center [784, 364] width 1568 height 727
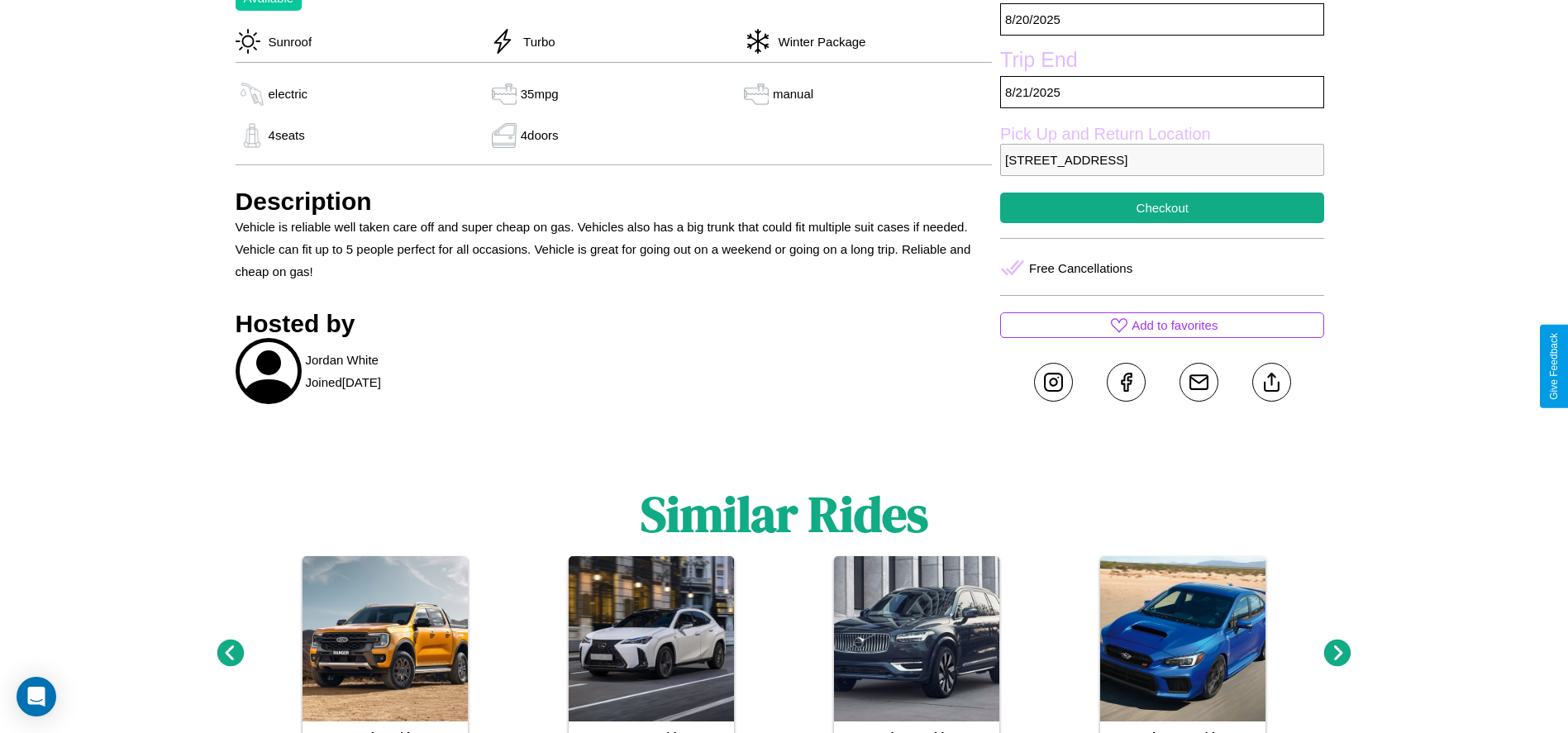
scroll to position [522, 0]
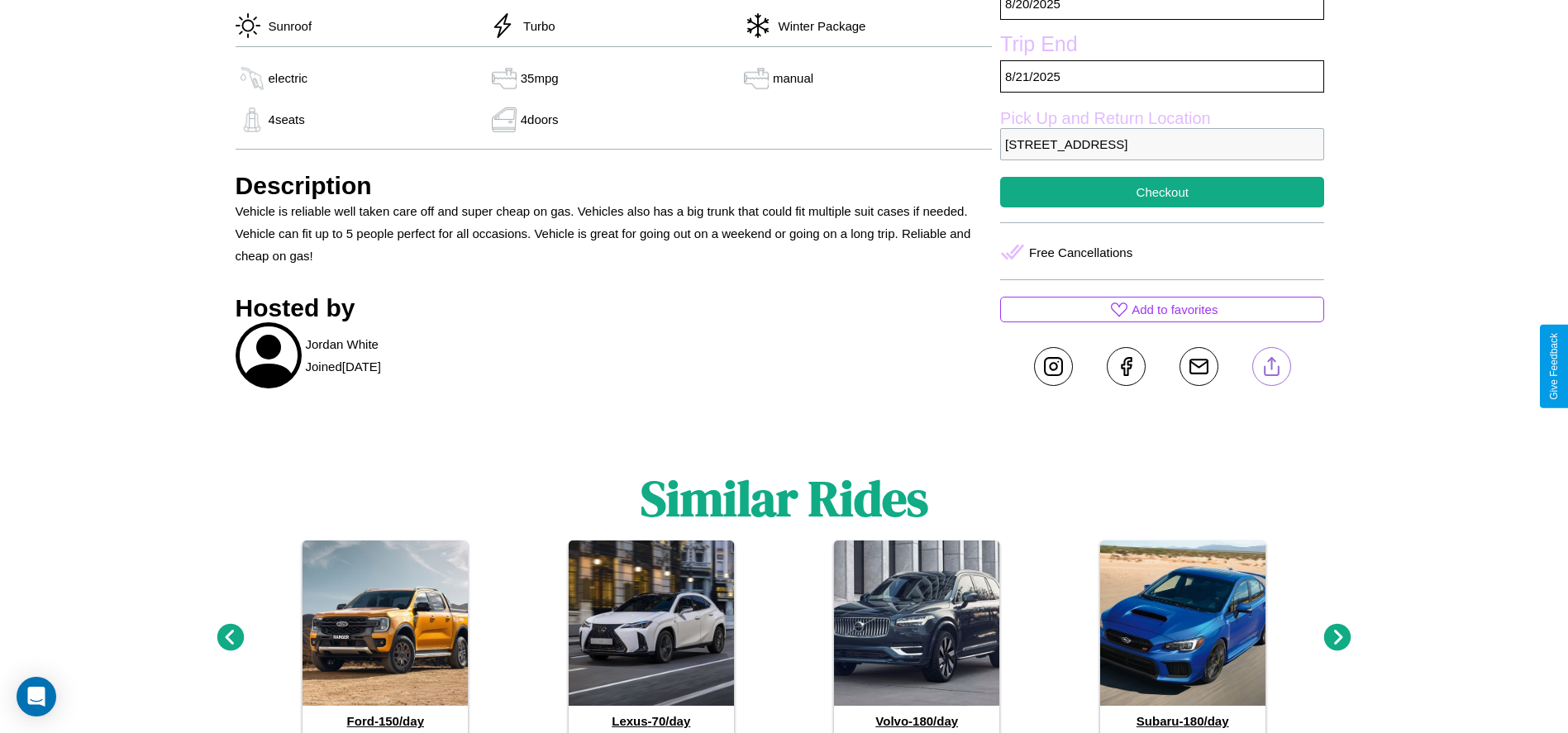
click at [1271, 366] on line at bounding box center [1271, 364] width 0 height 12
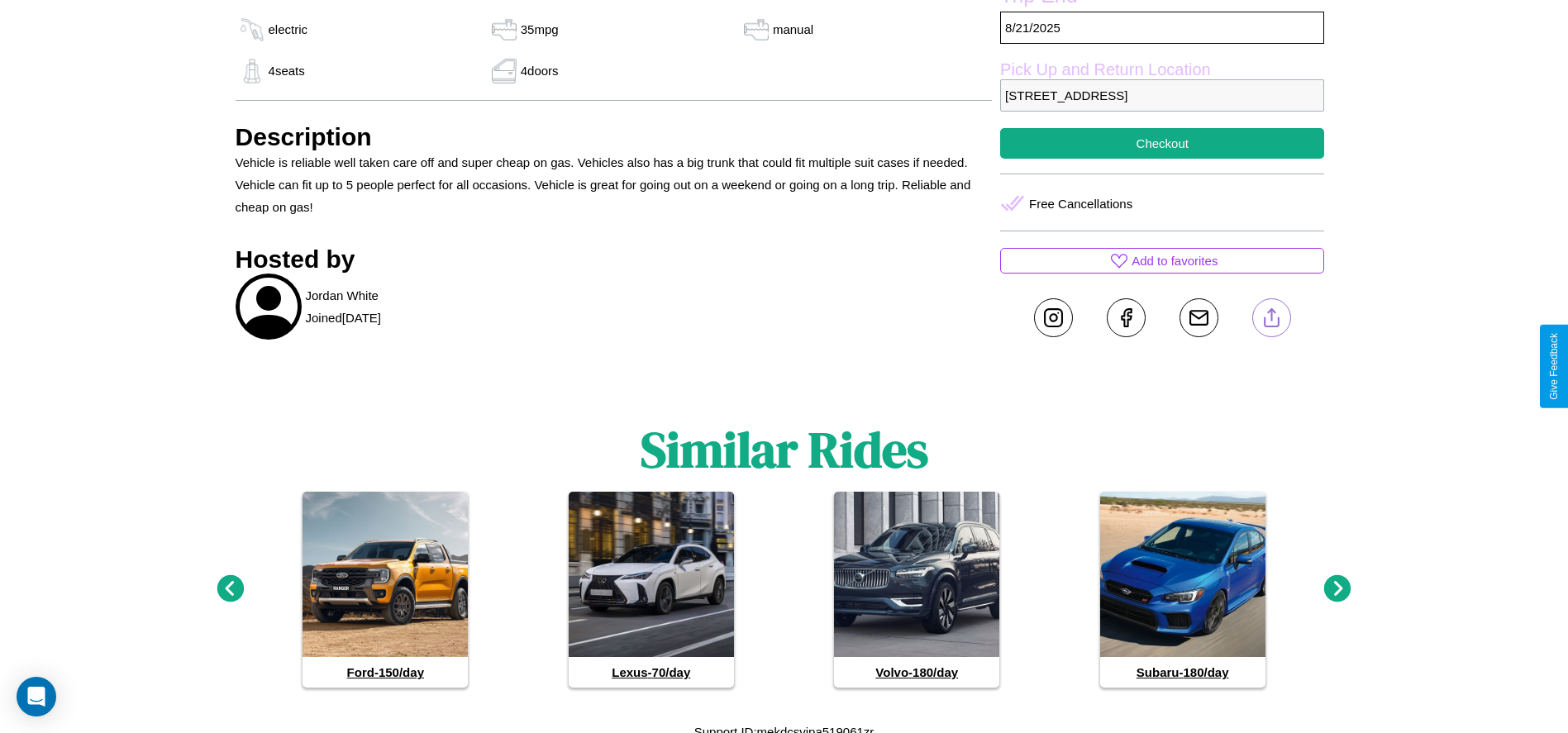
scroll to position [580, 0]
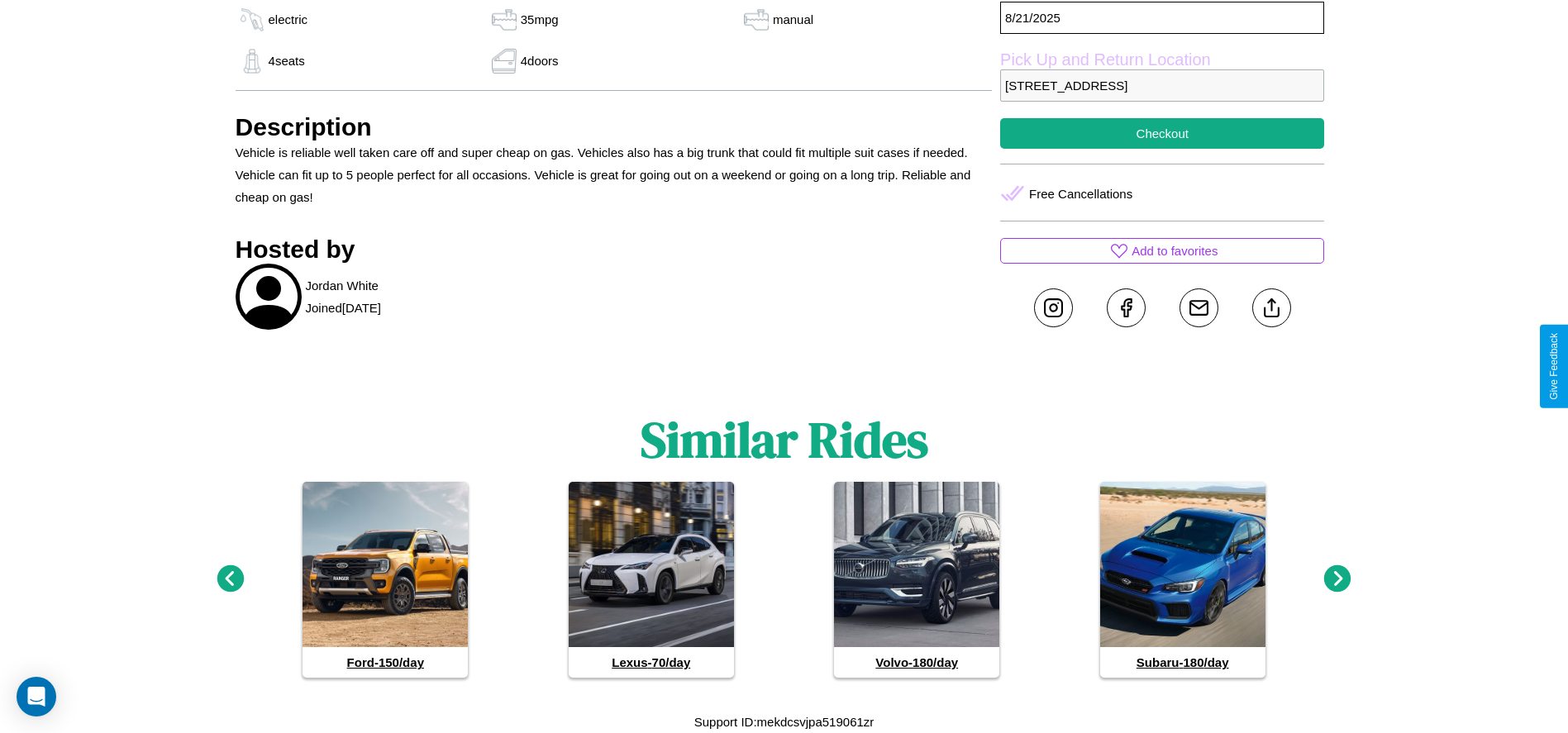
click at [1337, 579] on icon at bounding box center [1337, 579] width 28 height 28
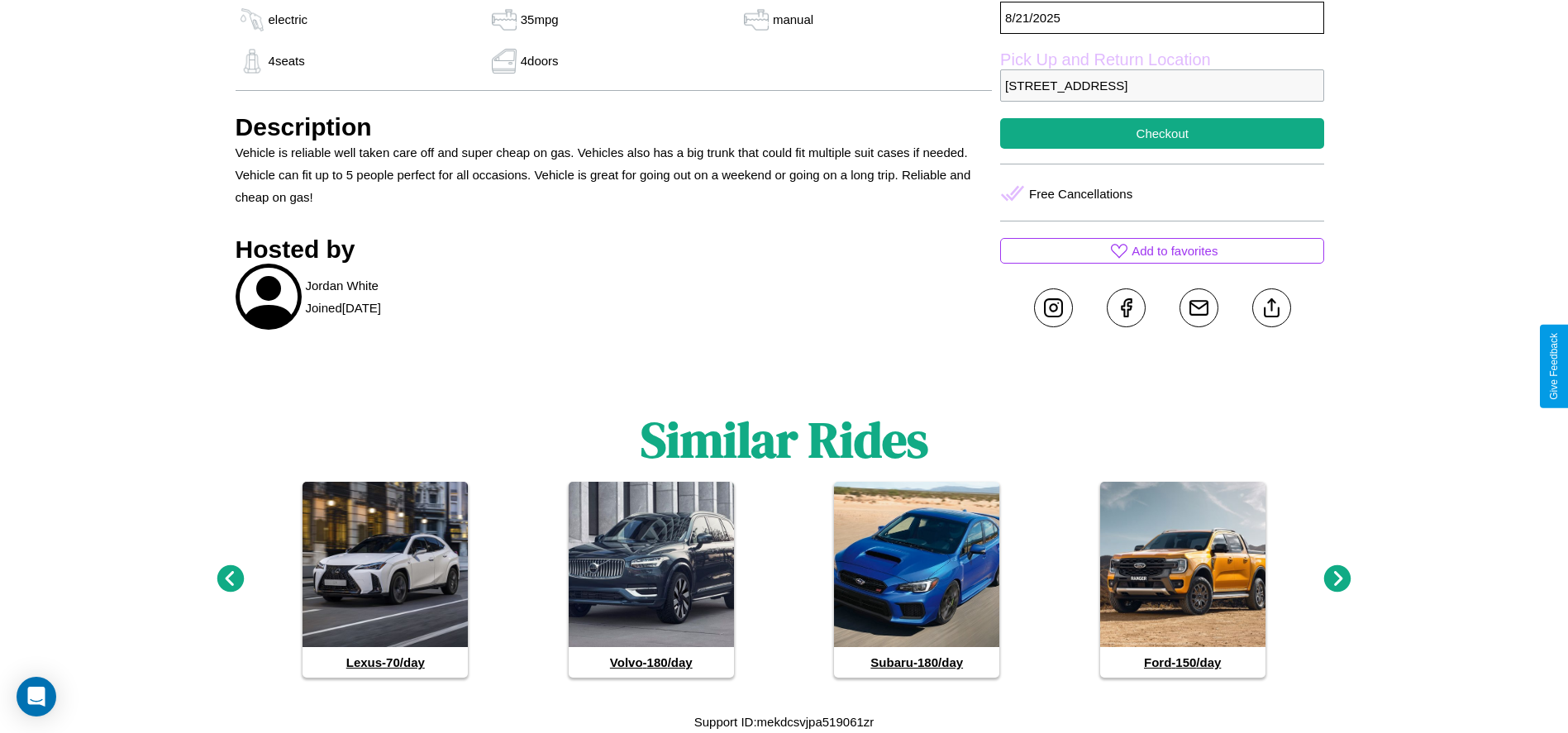
click at [230, 579] on icon at bounding box center [231, 579] width 28 height 28
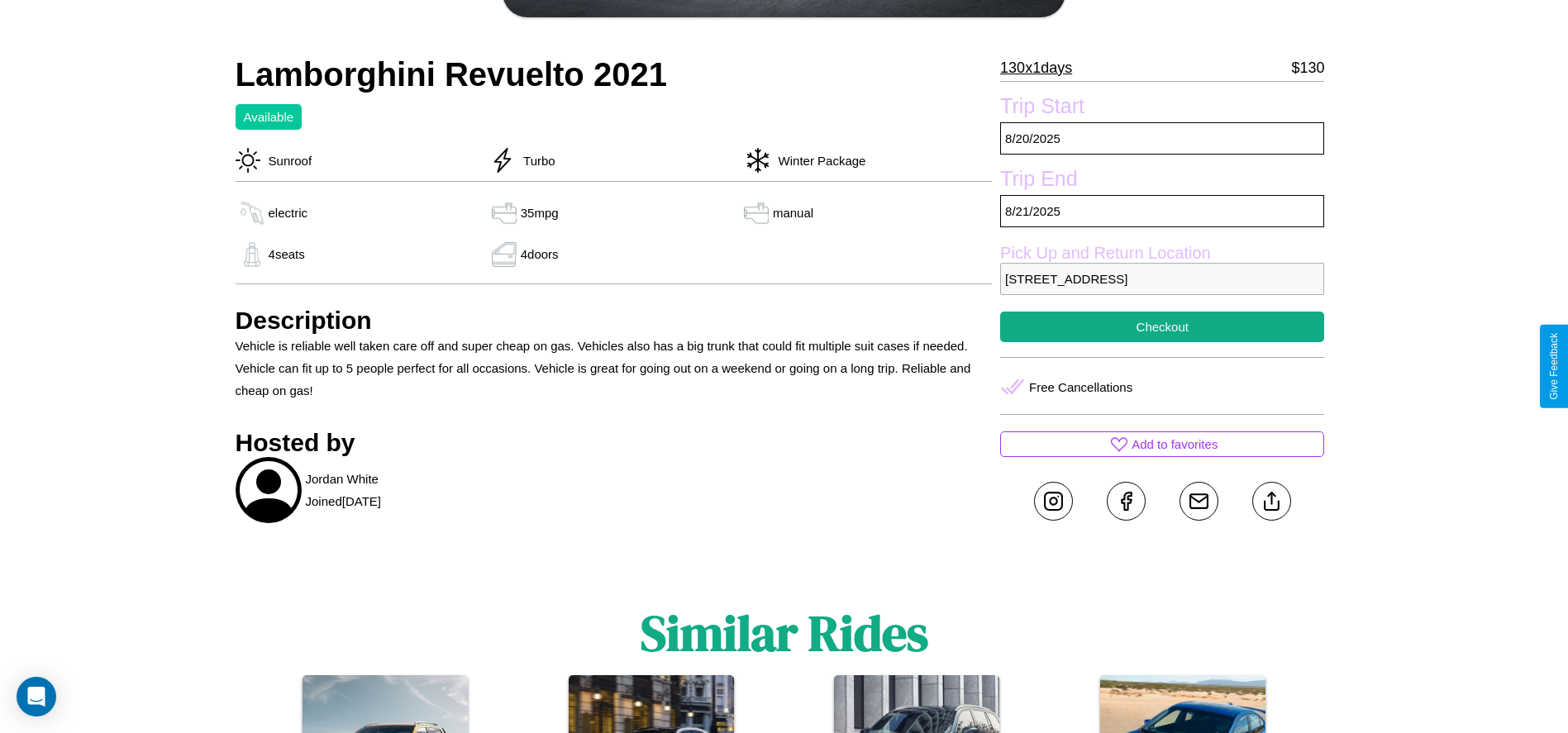
scroll to position [348, 0]
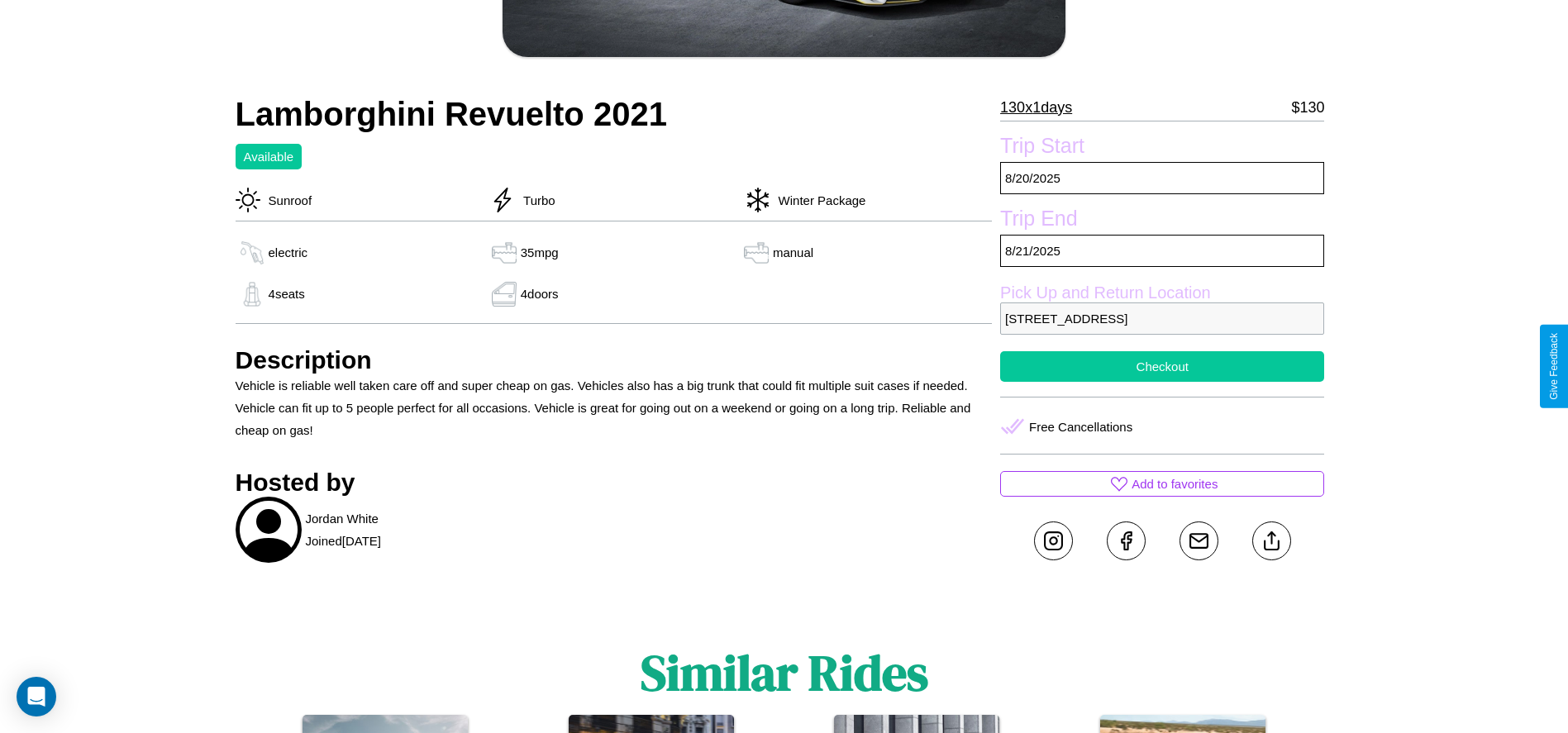
click at [1162, 366] on button "Checkout" at bounding box center [1161, 366] width 324 height 31
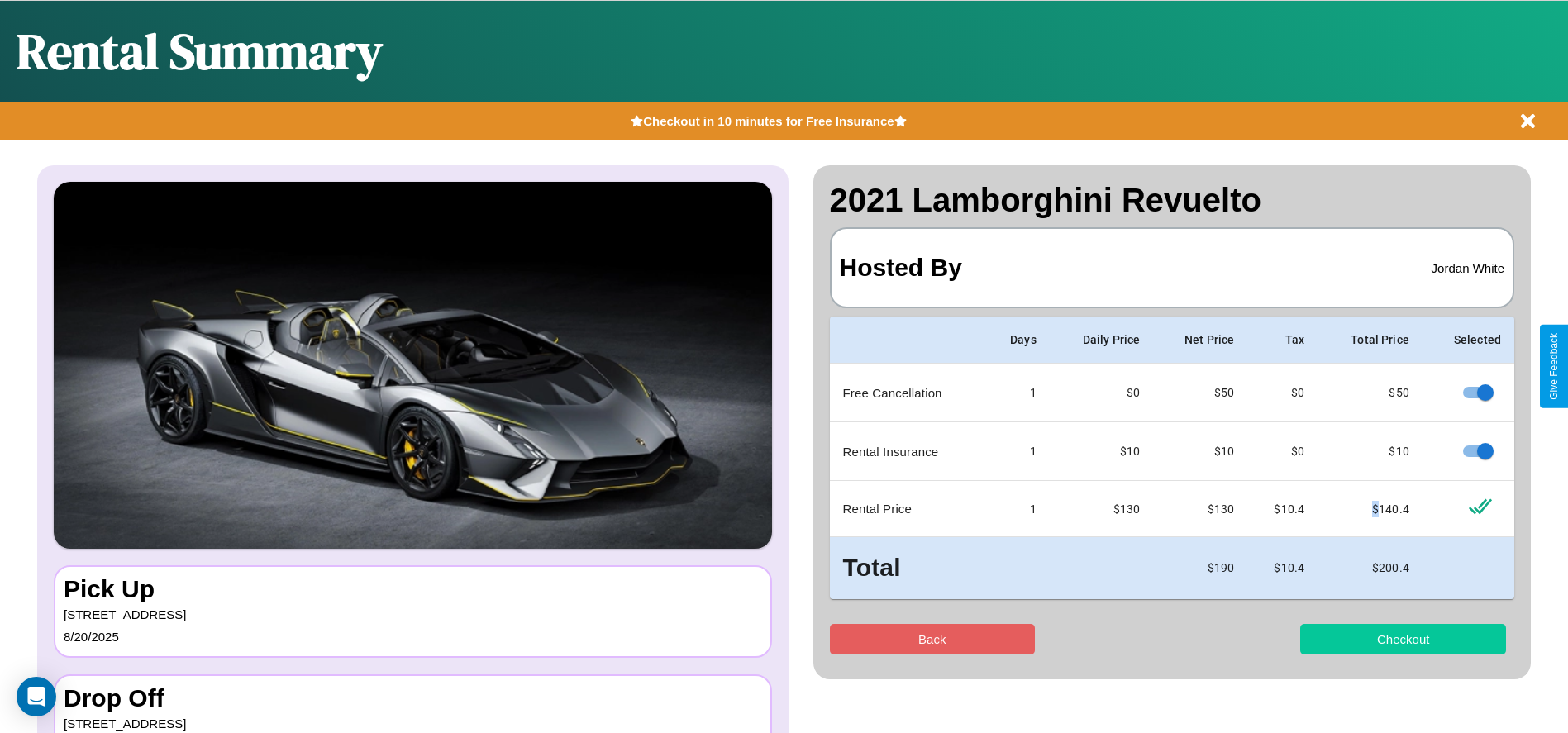
click at [1403, 639] on button "Checkout" at bounding box center [1403, 639] width 206 height 31
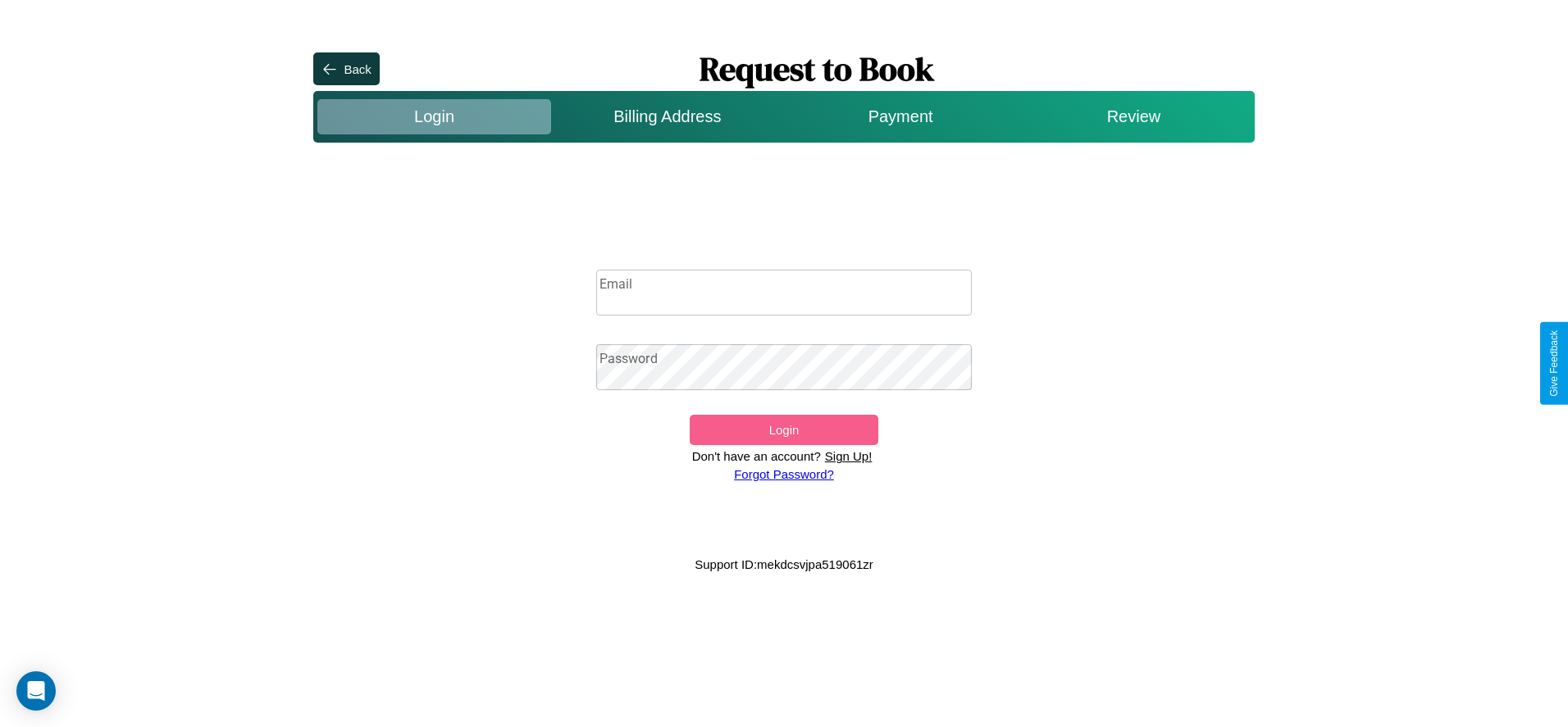
click at [784, 293] on input "Email" at bounding box center [784, 292] width 377 height 46
type input "**********"
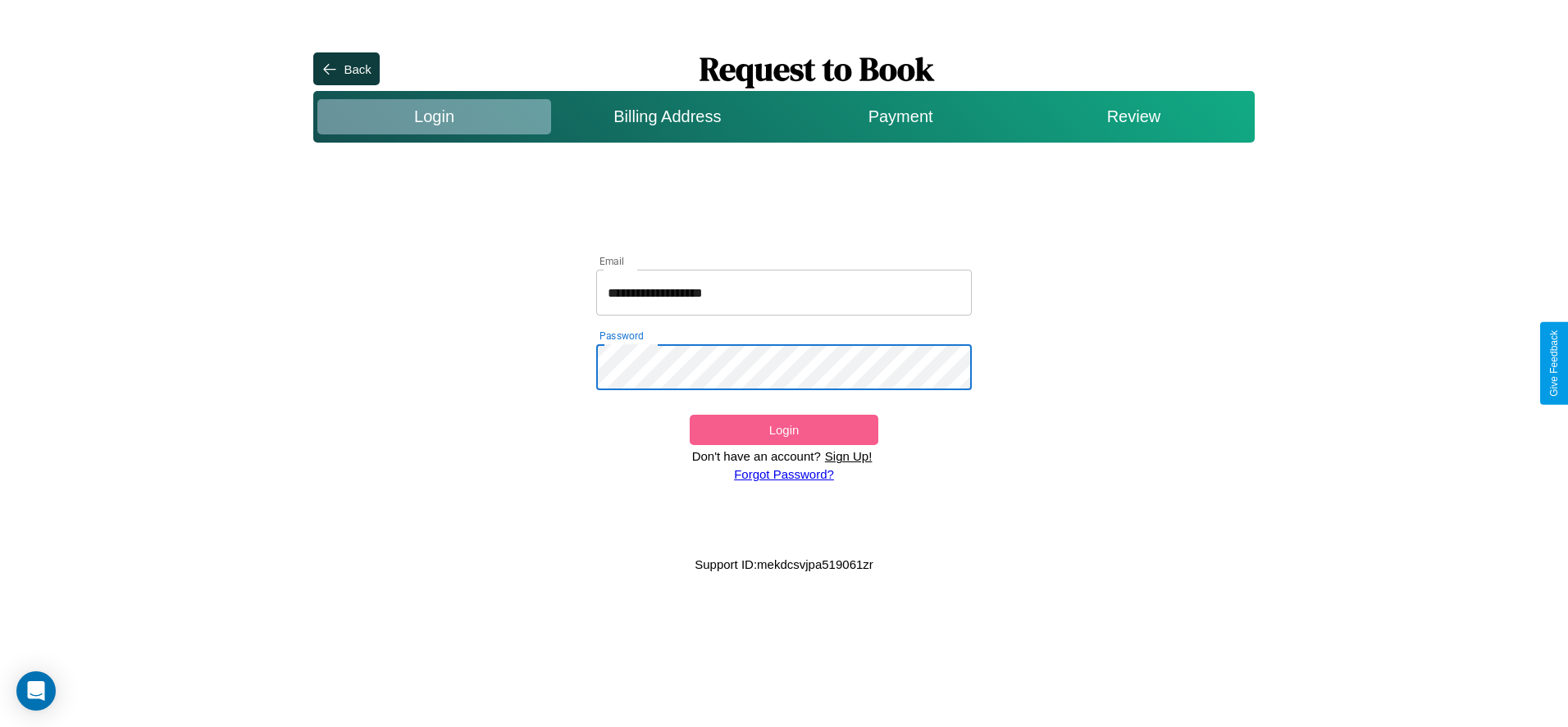
click at [784, 429] on button "Login" at bounding box center [784, 429] width 188 height 30
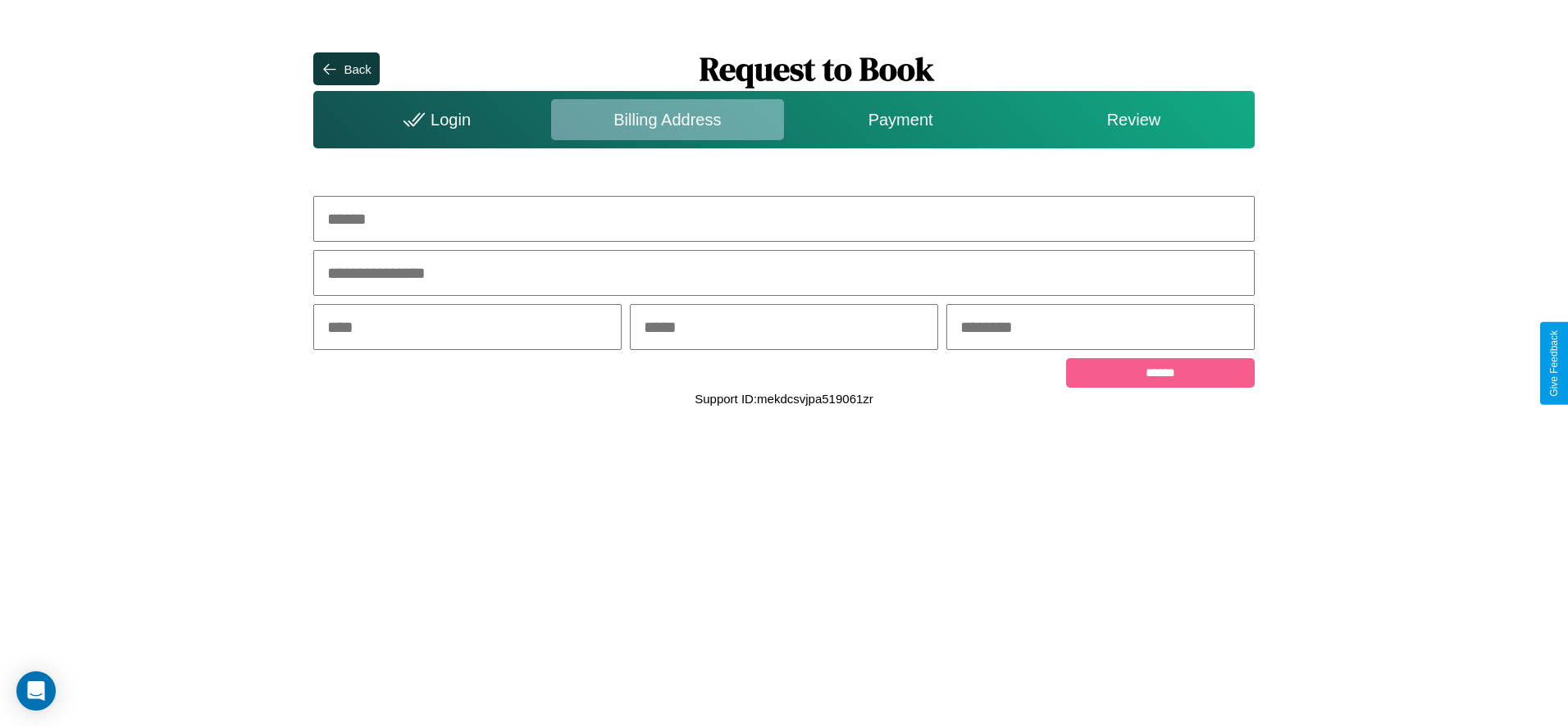
click at [784, 219] on input "text" at bounding box center [784, 218] width 941 height 46
type input "**********"
click at [468, 329] on input "text" at bounding box center [468, 326] width 309 height 46
type input "********"
click at [784, 329] on input "text" at bounding box center [784, 326] width 309 height 46
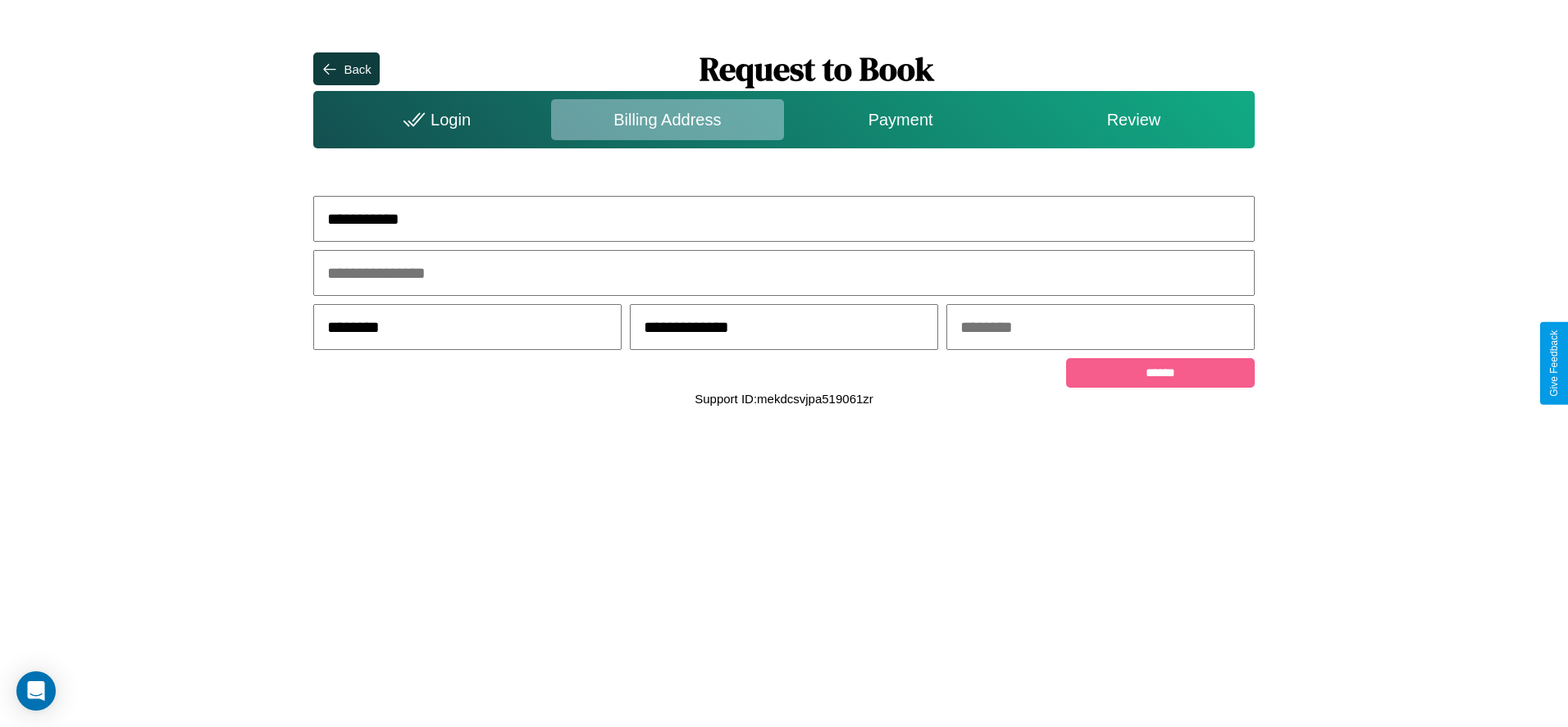
type input "**********"
click at [1100, 329] on input "text" at bounding box center [1101, 326] width 309 height 46
type input "*****"
click at [1160, 375] on input "******" at bounding box center [1159, 373] width 188 height 29
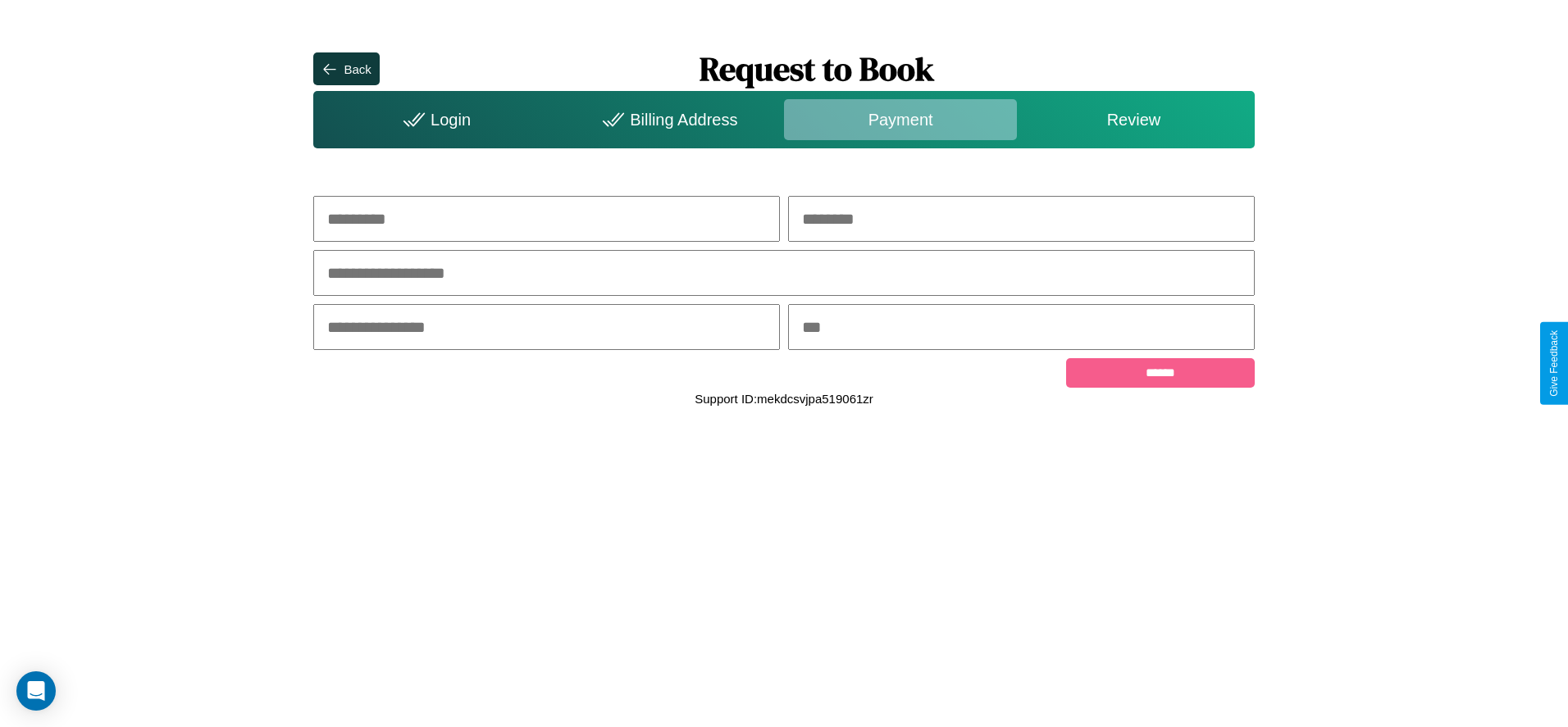
click at [547, 219] on input "text" at bounding box center [547, 218] width 467 height 46
type input "*****"
click at [1021, 219] on input "text" at bounding box center [1021, 218] width 467 height 46
type input "******"
click at [784, 274] on input "text" at bounding box center [784, 272] width 941 height 46
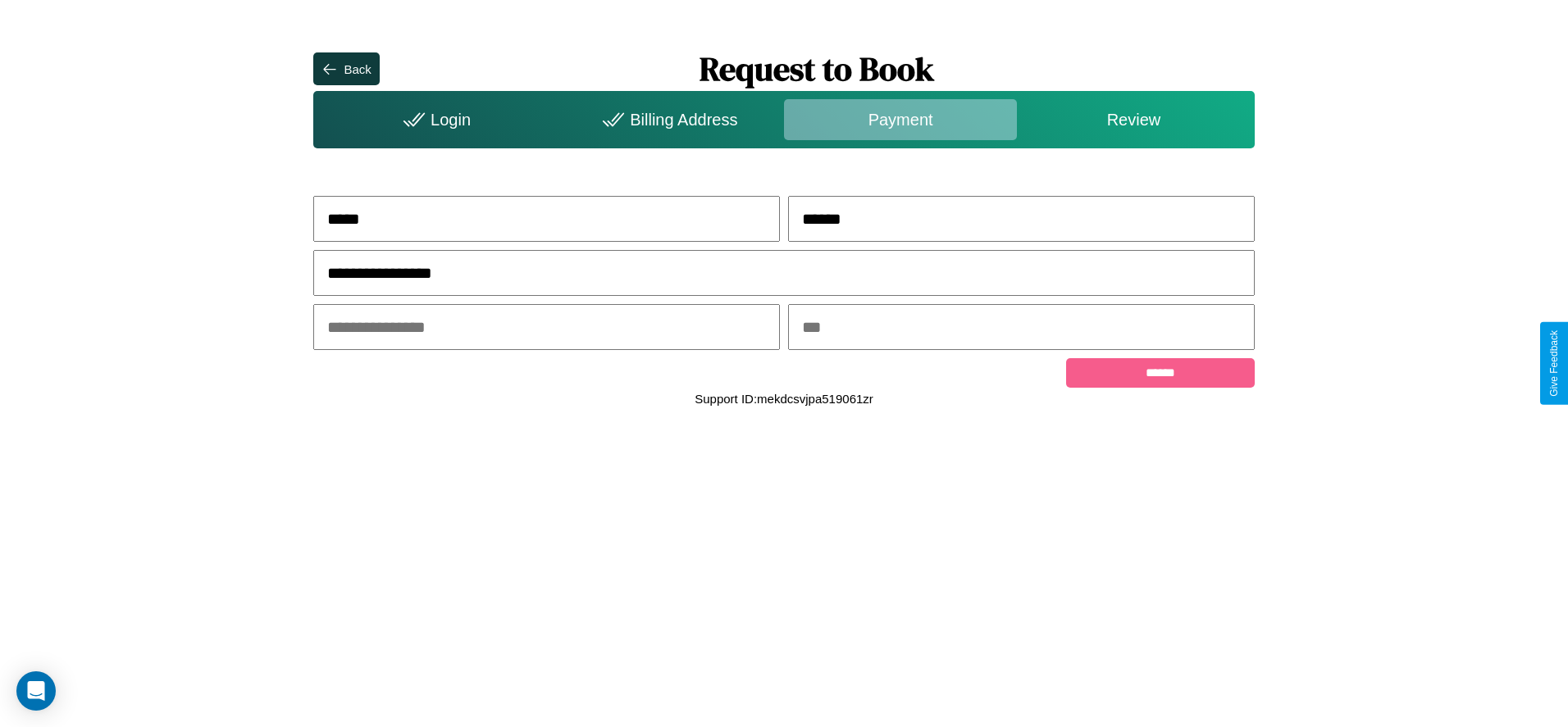
type input "**********"
click at [547, 329] on input "text" at bounding box center [547, 326] width 467 height 46
type input "*****"
click at [1021, 329] on input "text" at bounding box center [1021, 326] width 467 height 46
type input "***"
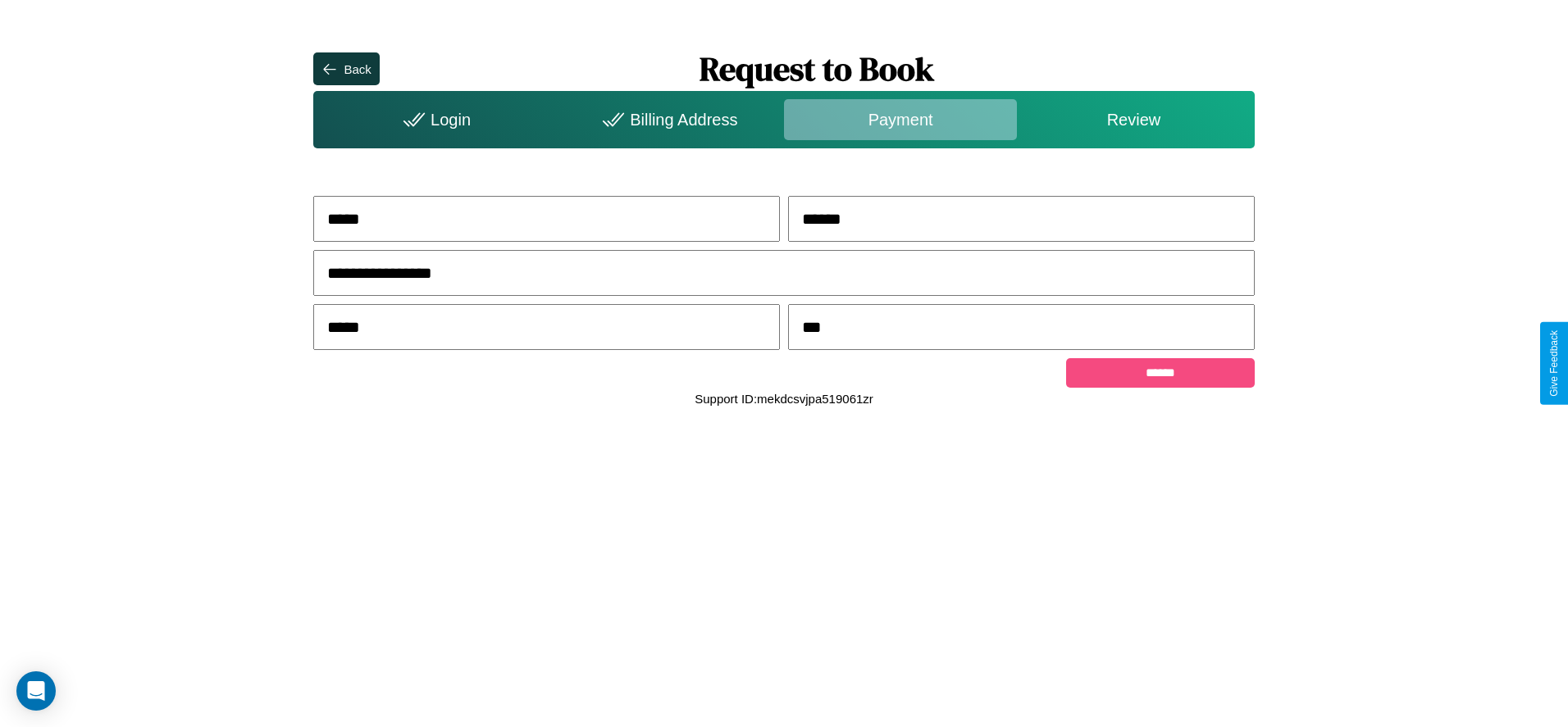
click at [1160, 375] on input "******" at bounding box center [1159, 373] width 188 height 29
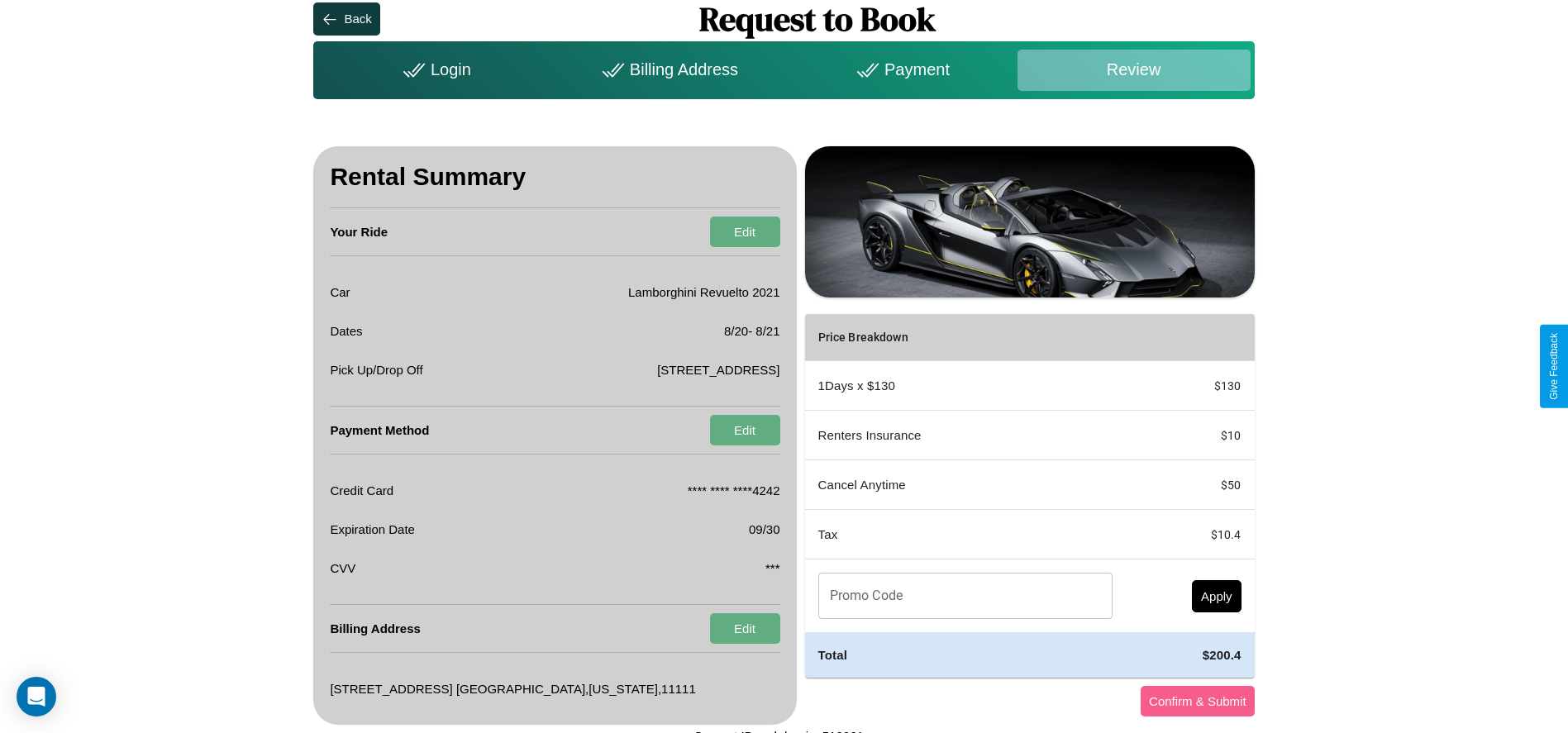
scroll to position [64, 0]
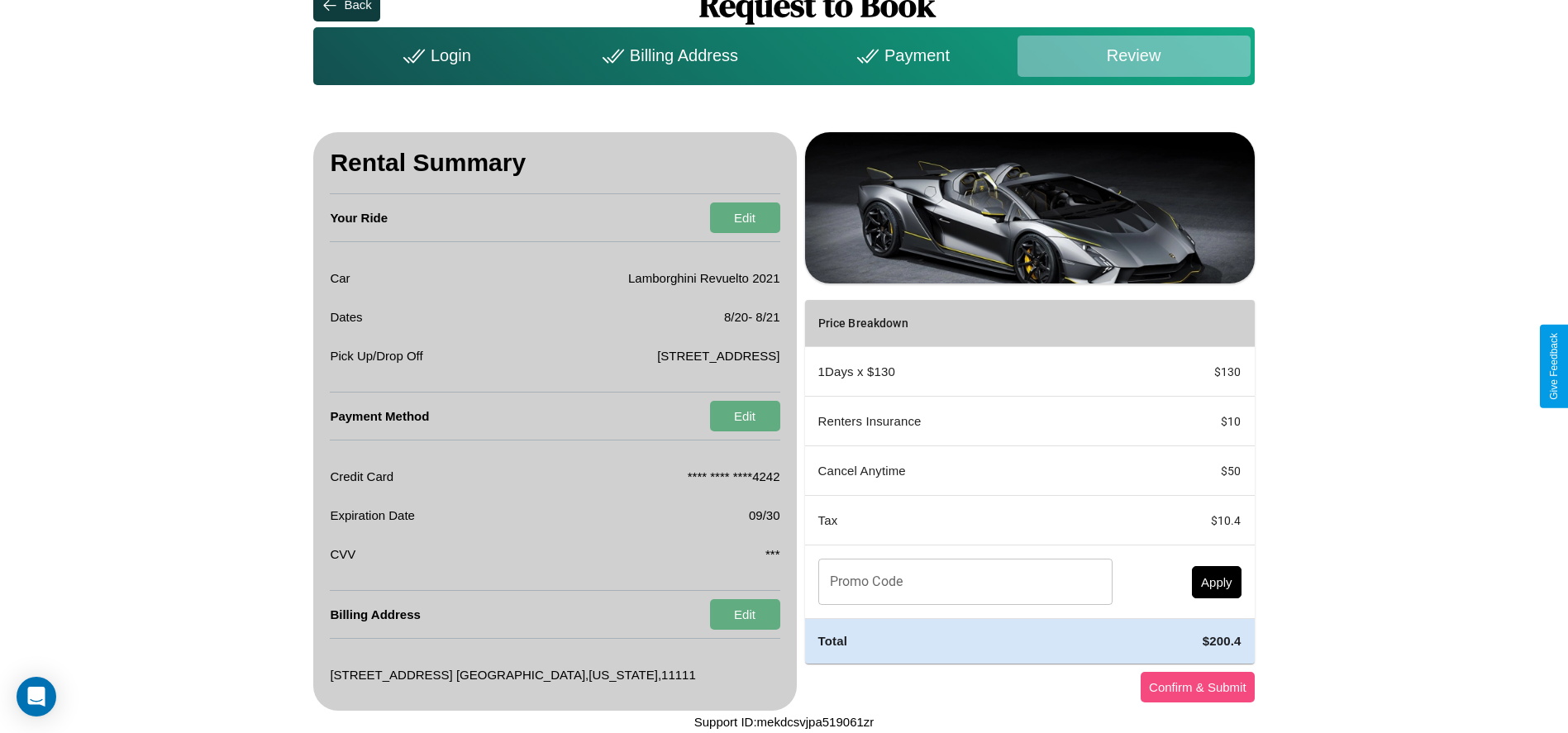
click at [1197, 686] on button "Confirm & Submit" at bounding box center [1197, 686] width 114 height 31
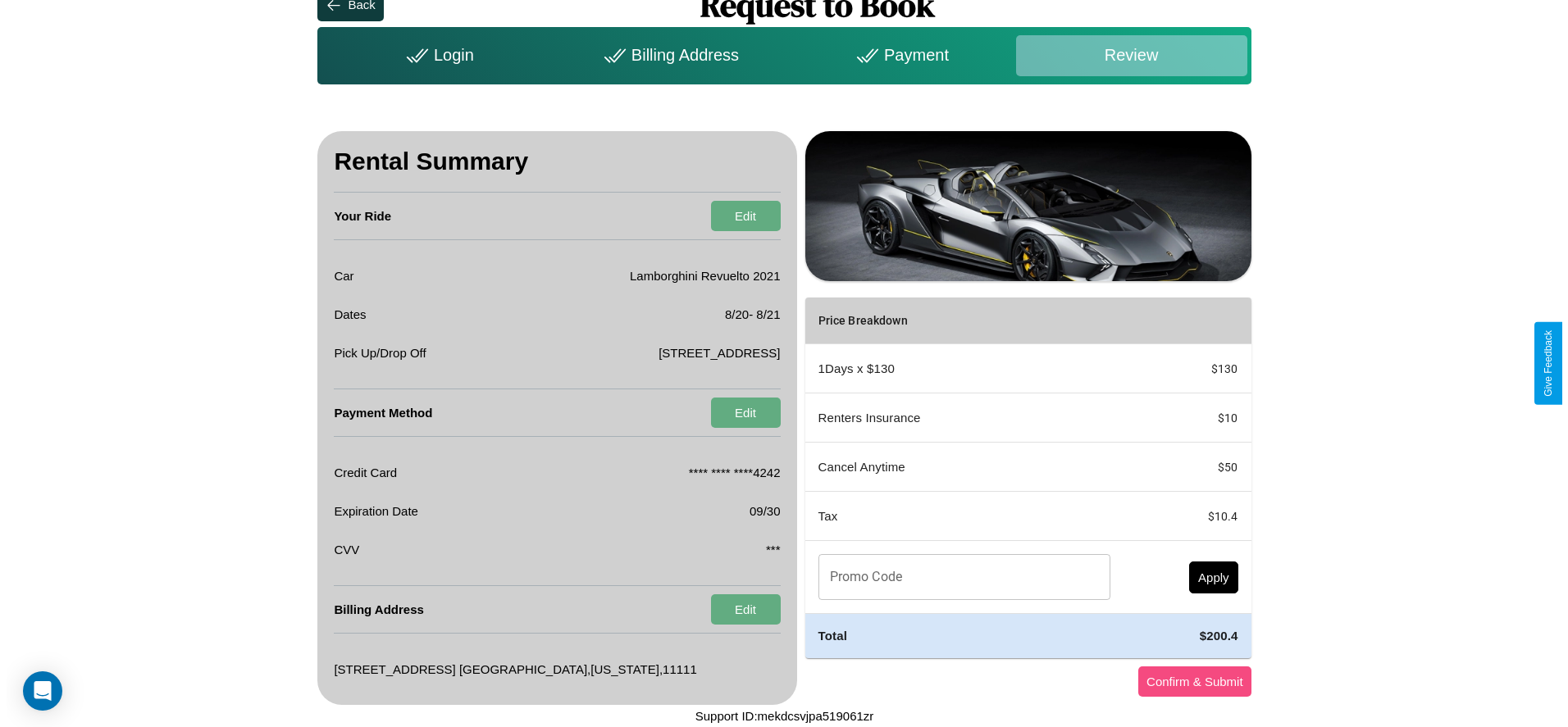
scroll to position [0, 0]
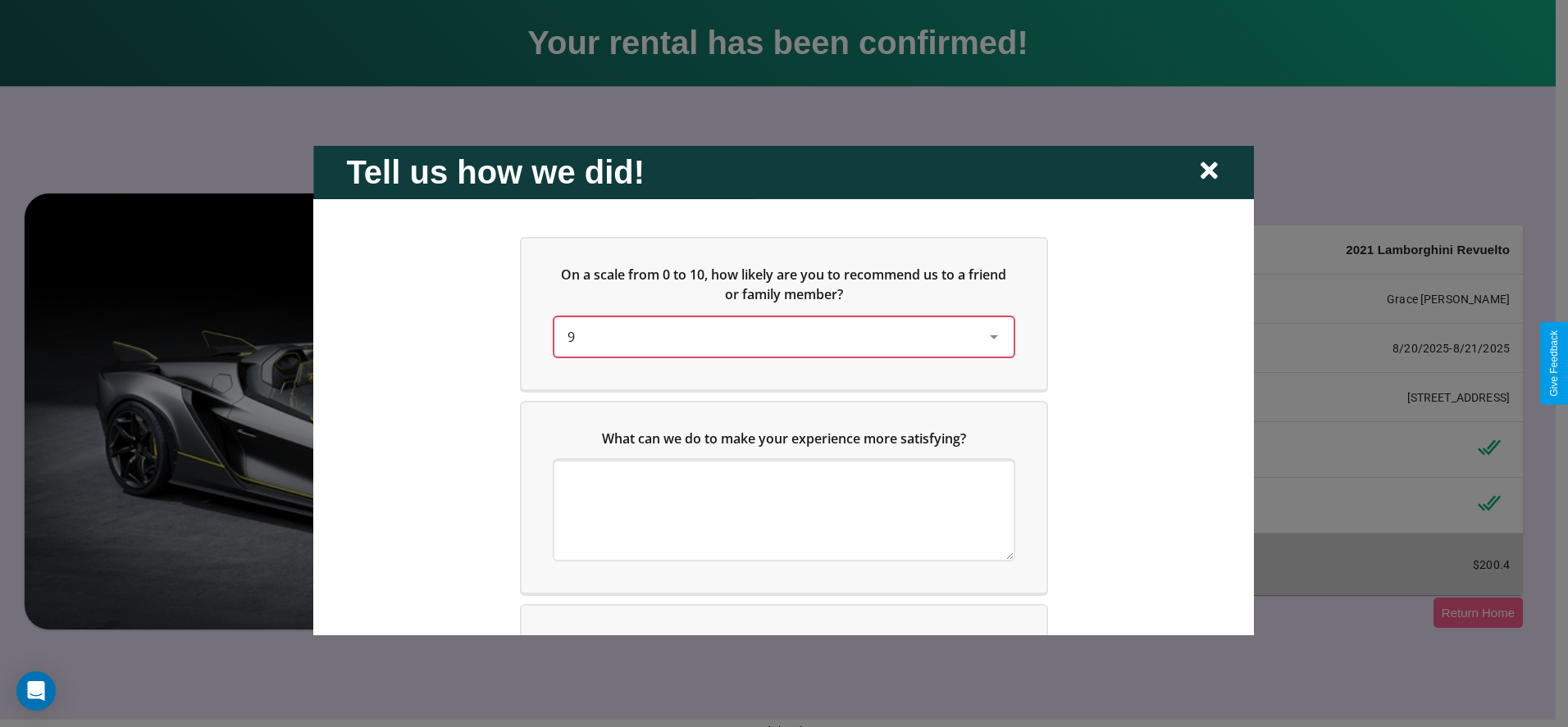
click at [780, 336] on div "9" at bounding box center [771, 336] width 407 height 20
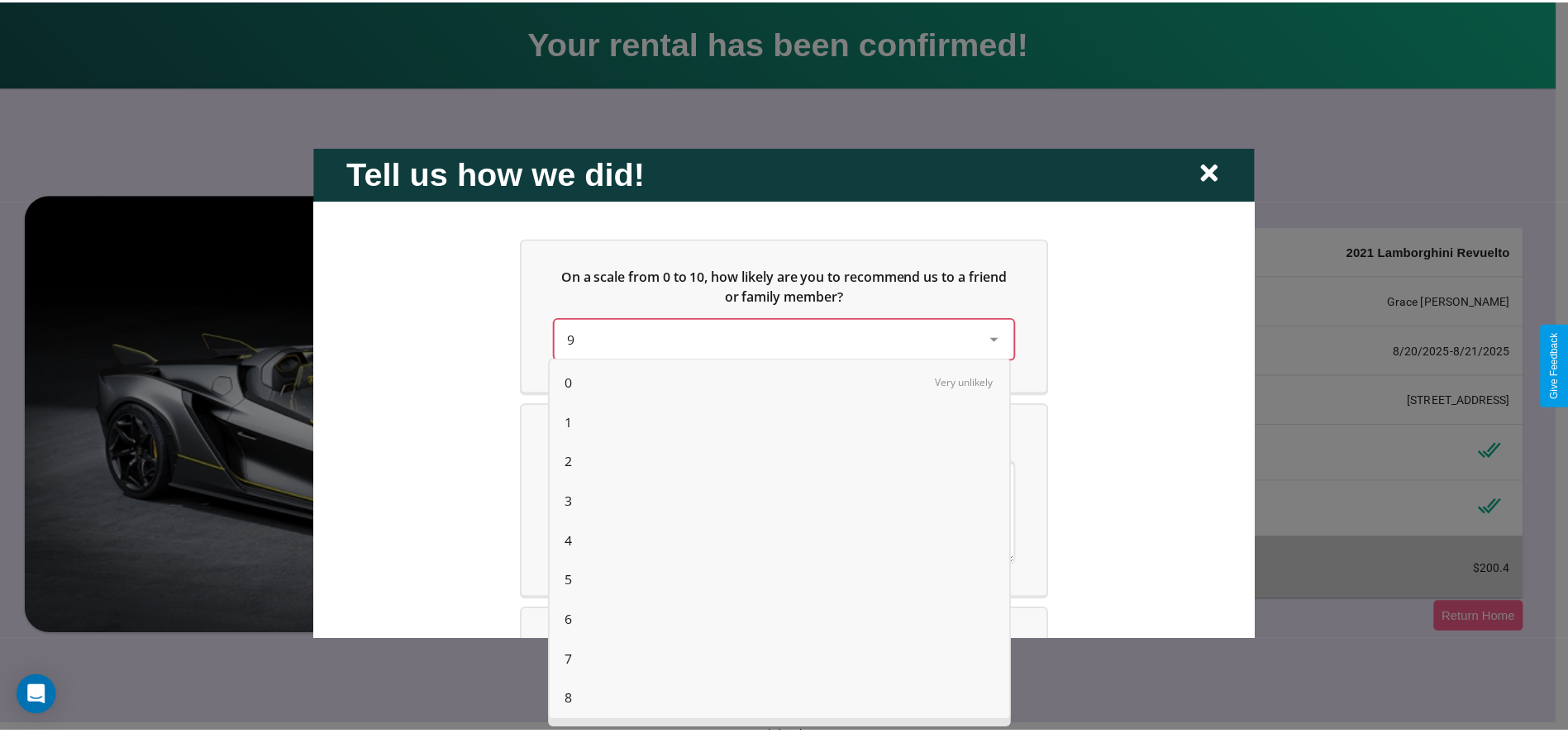
scroll to position [43, 0]
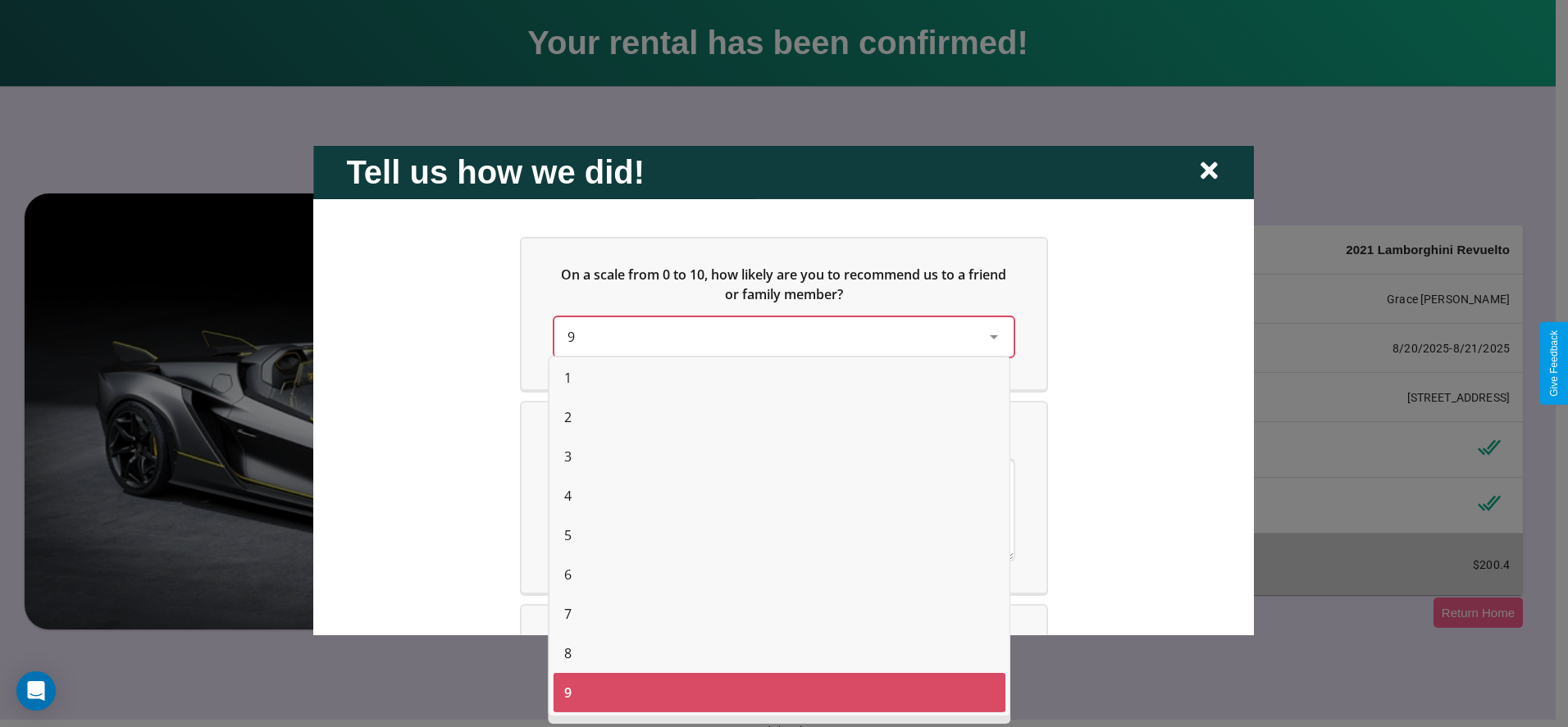
click at [567, 457] on span "3" at bounding box center [568, 457] width 8 height 20
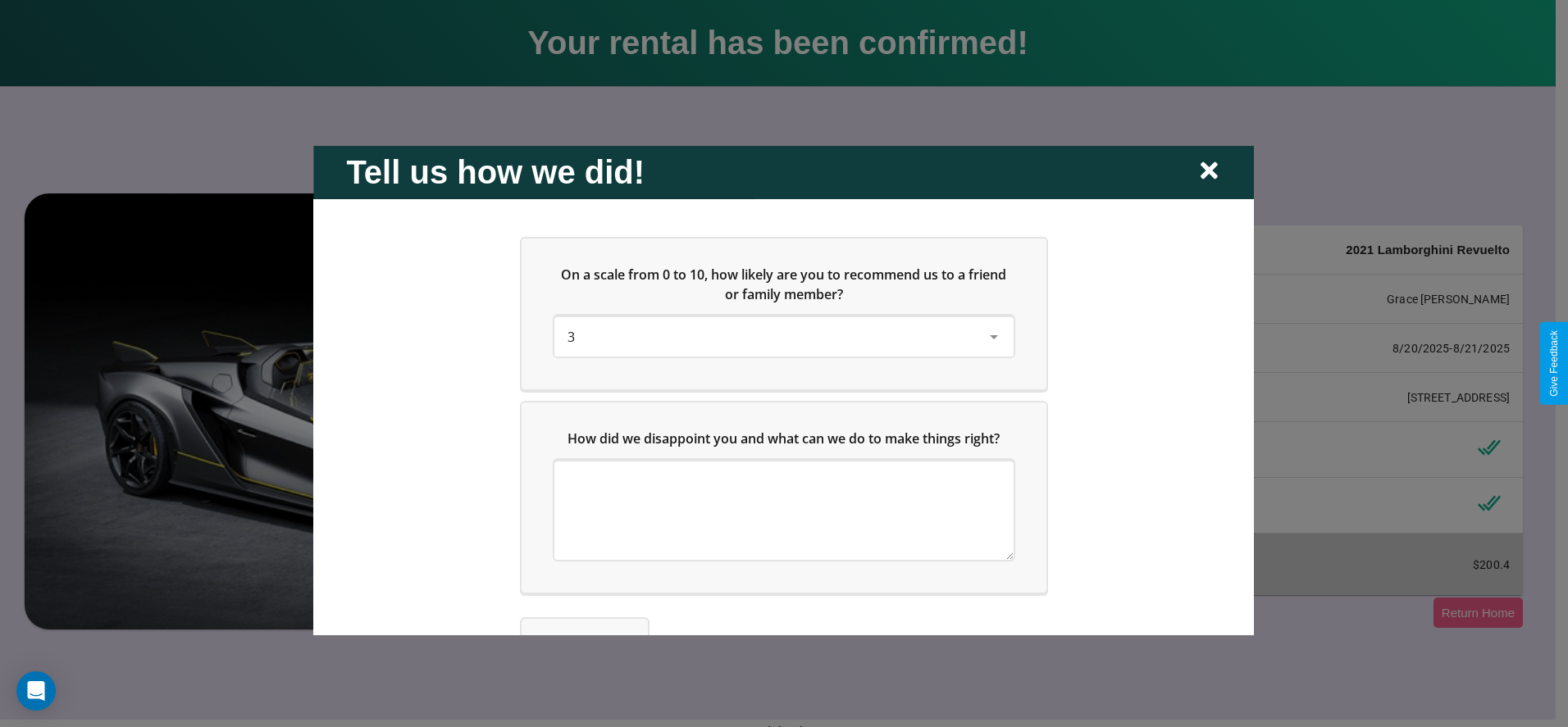
click at [1209, 171] on icon at bounding box center [1209, 171] width 18 height 18
